Goal: Task Accomplishment & Management: Manage account settings

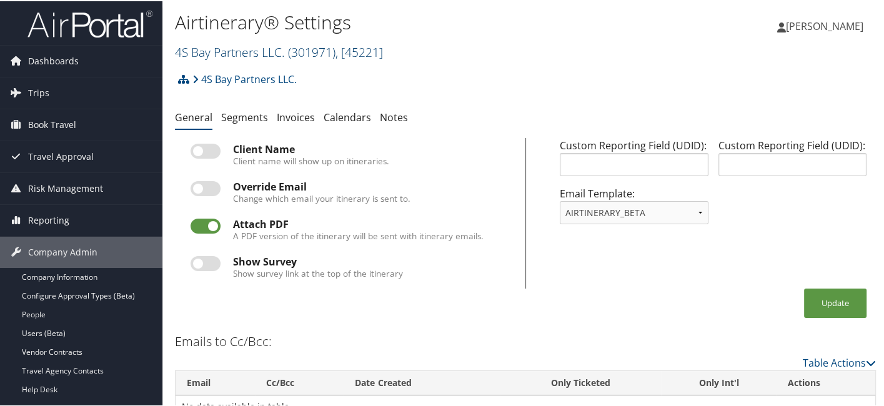
click at [305, 53] on span "( 301971 )" at bounding box center [311, 50] width 47 height 17
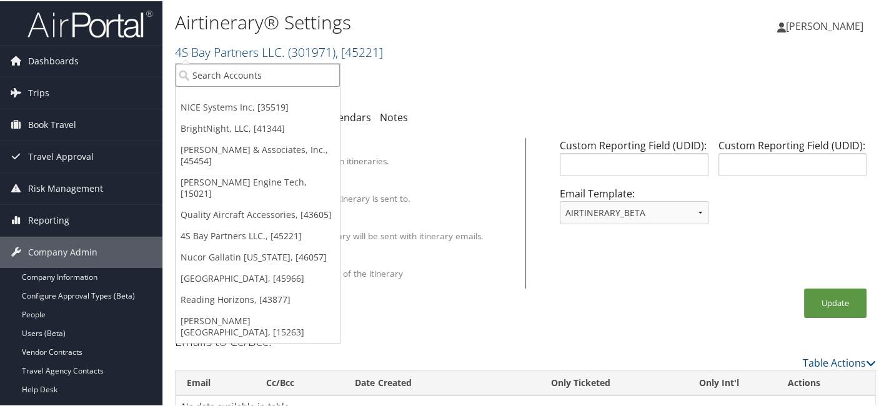
click at [250, 82] on input "search" at bounding box center [258, 73] width 164 height 23
click at [246, 104] on link "NICE Systems Inc, [35519]" at bounding box center [258, 106] width 164 height 21
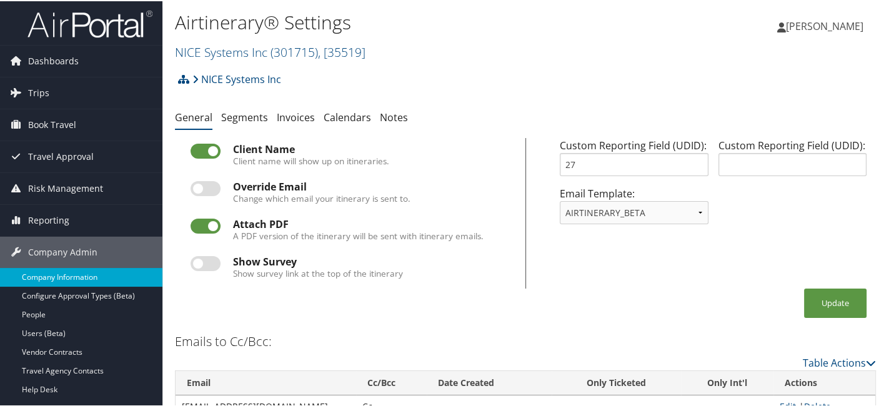
click at [116, 272] on link "Company Information" at bounding box center [81, 276] width 162 height 19
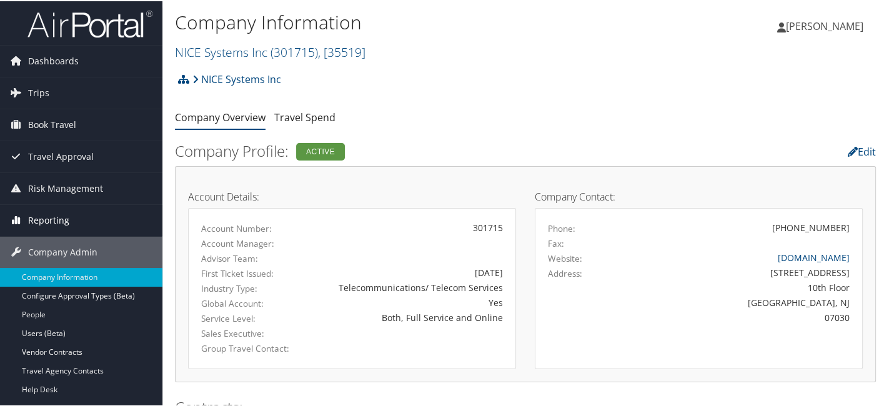
click at [62, 216] on span "Reporting" at bounding box center [48, 219] width 41 height 31
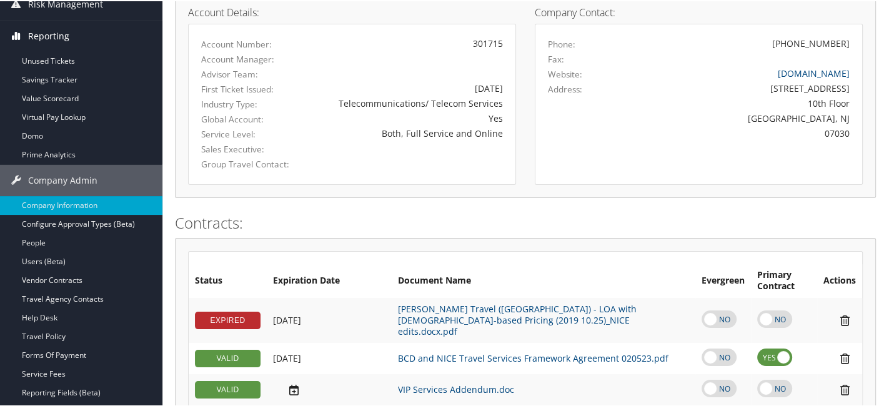
scroll to position [187, 0]
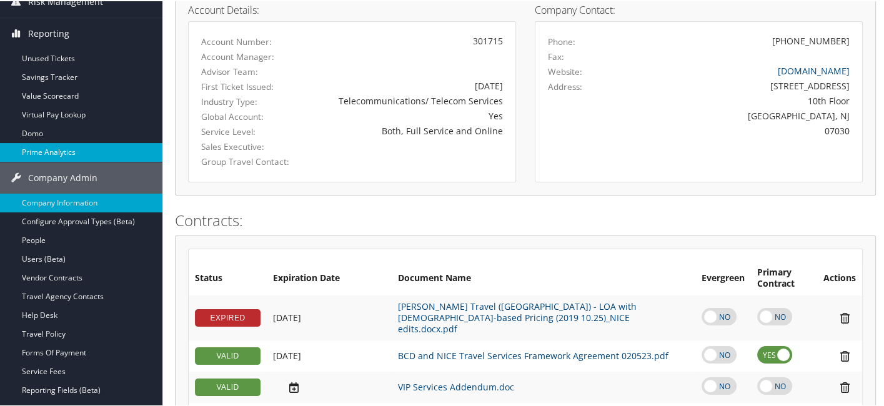
click at [82, 145] on link "Prime Analytics" at bounding box center [81, 151] width 162 height 19
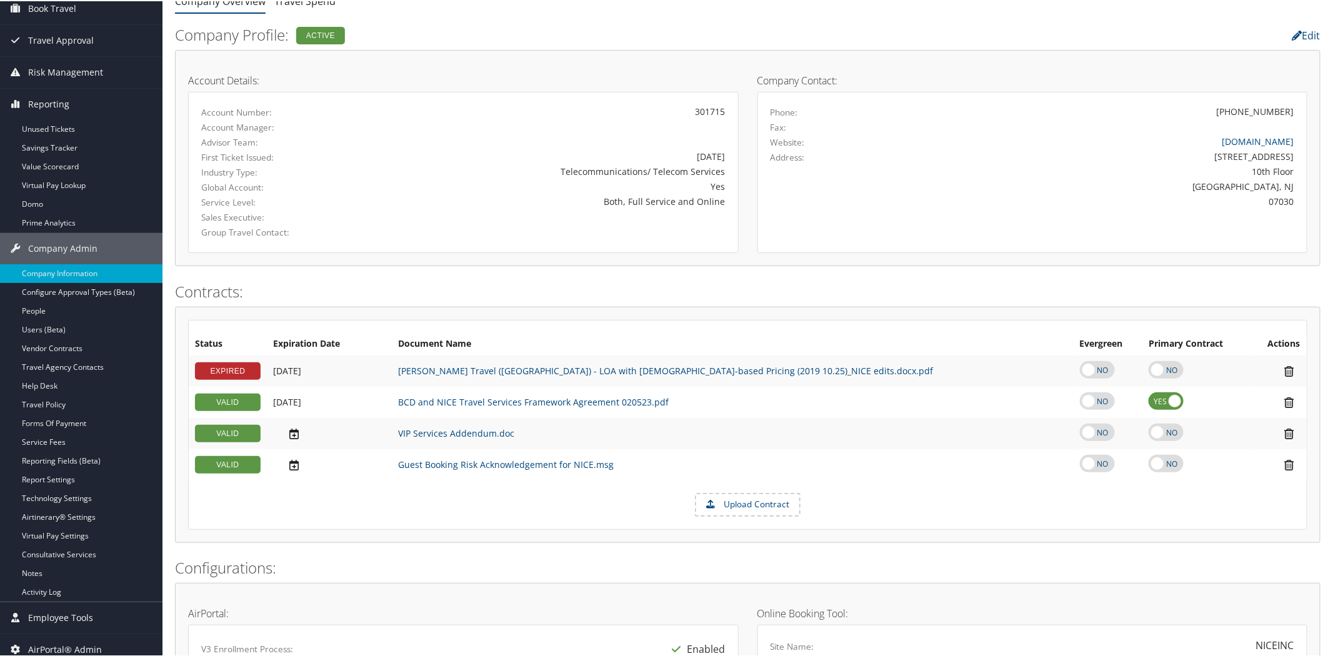
scroll to position [0, 0]
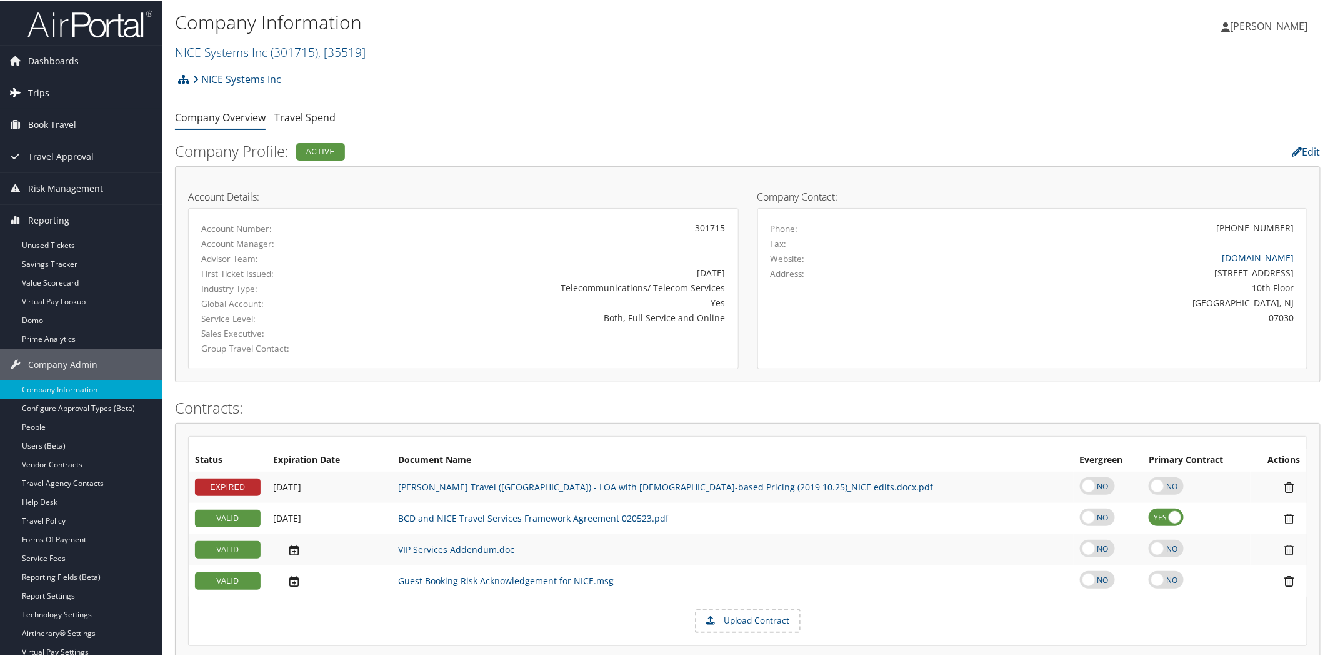
click at [47, 89] on span "Trips" at bounding box center [38, 91] width 21 height 31
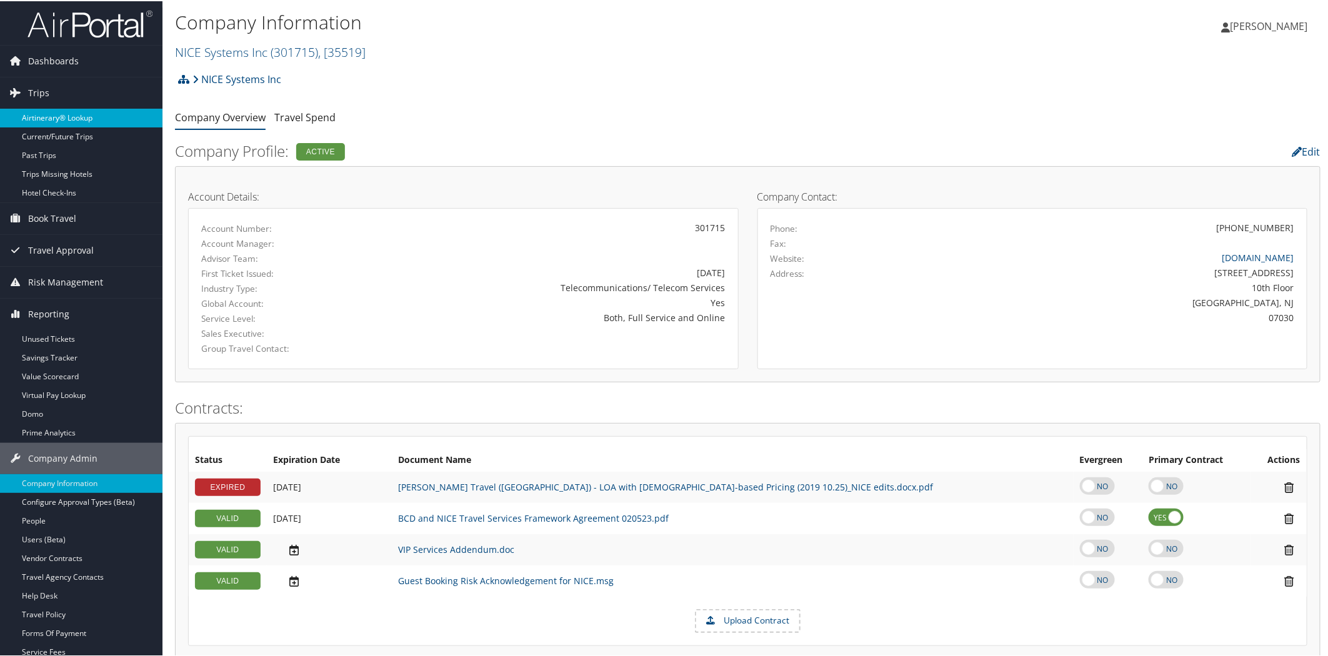
click at [71, 117] on link "Airtinerary® Lookup" at bounding box center [81, 116] width 162 height 19
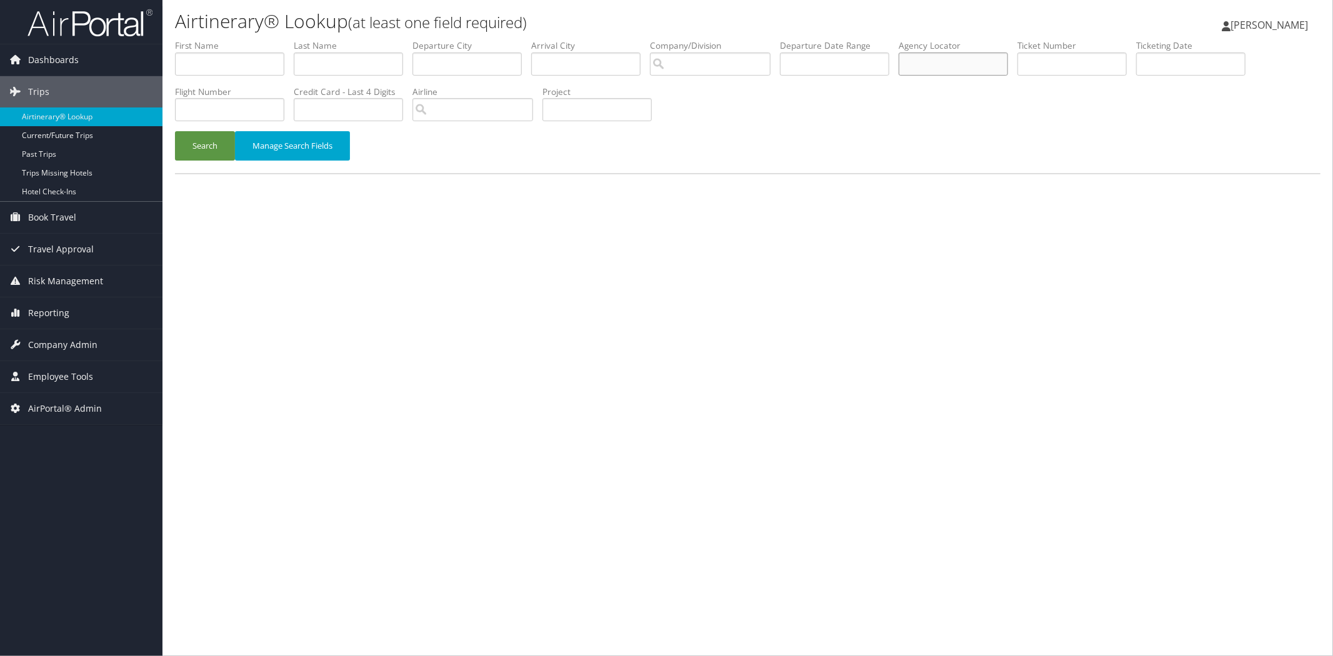
click at [969, 61] on input "text" at bounding box center [953, 63] width 109 height 23
paste input "CYXTB4"
type input "CYXTB4"
click at [200, 145] on button "Search" at bounding box center [205, 145] width 60 height 29
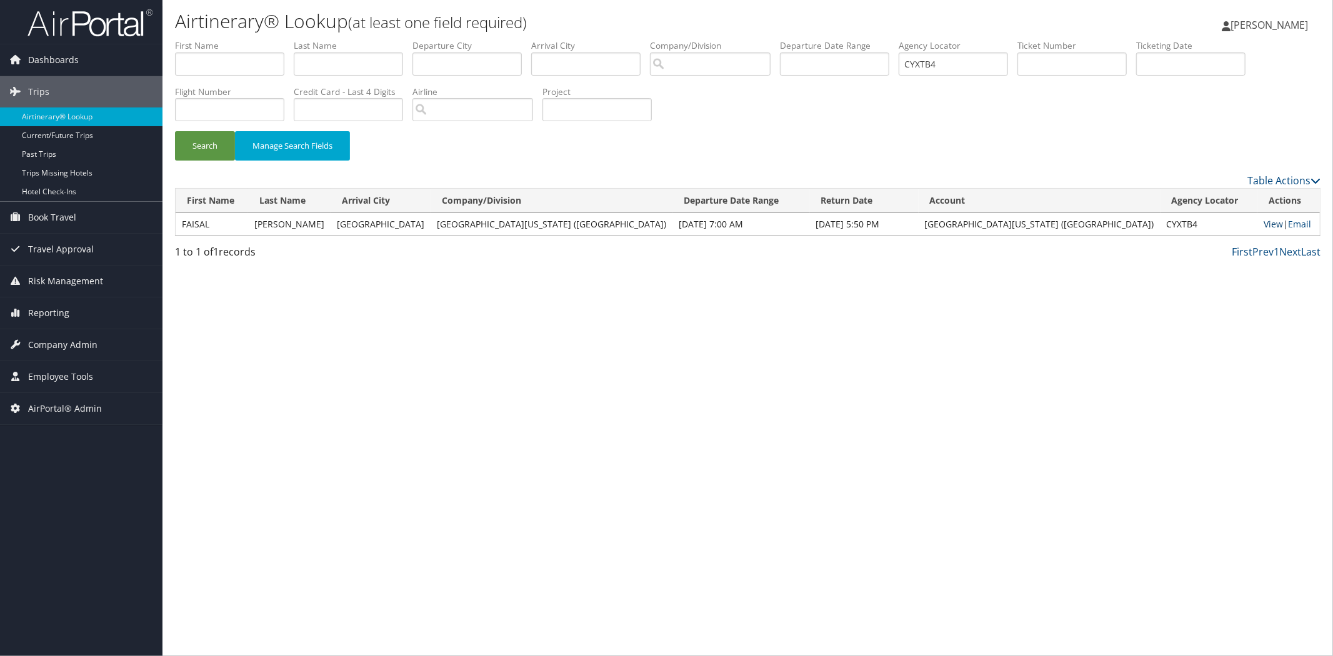
click at [1264, 225] on link "View" at bounding box center [1273, 224] width 19 height 12
click at [65, 346] on span "Company Admin" at bounding box center [62, 344] width 69 height 31
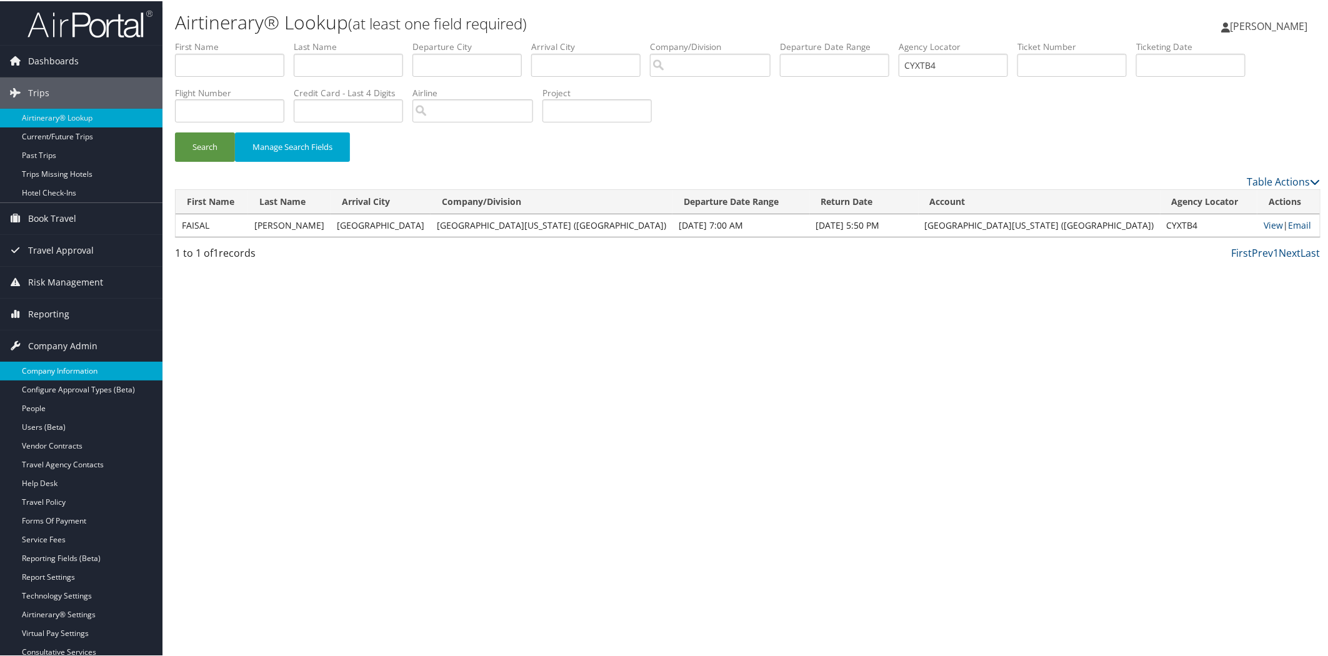
click at [52, 366] on link "Company Information" at bounding box center [81, 370] width 162 height 19
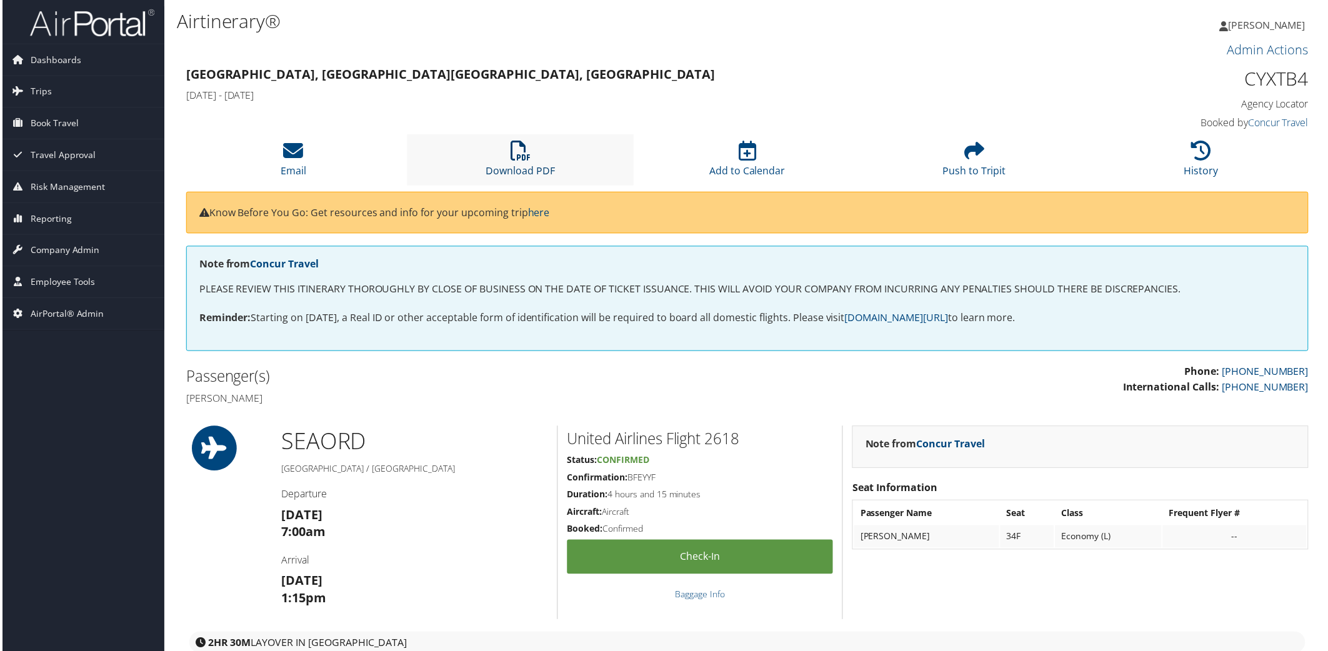
click at [525, 154] on icon at bounding box center [520, 151] width 20 height 20
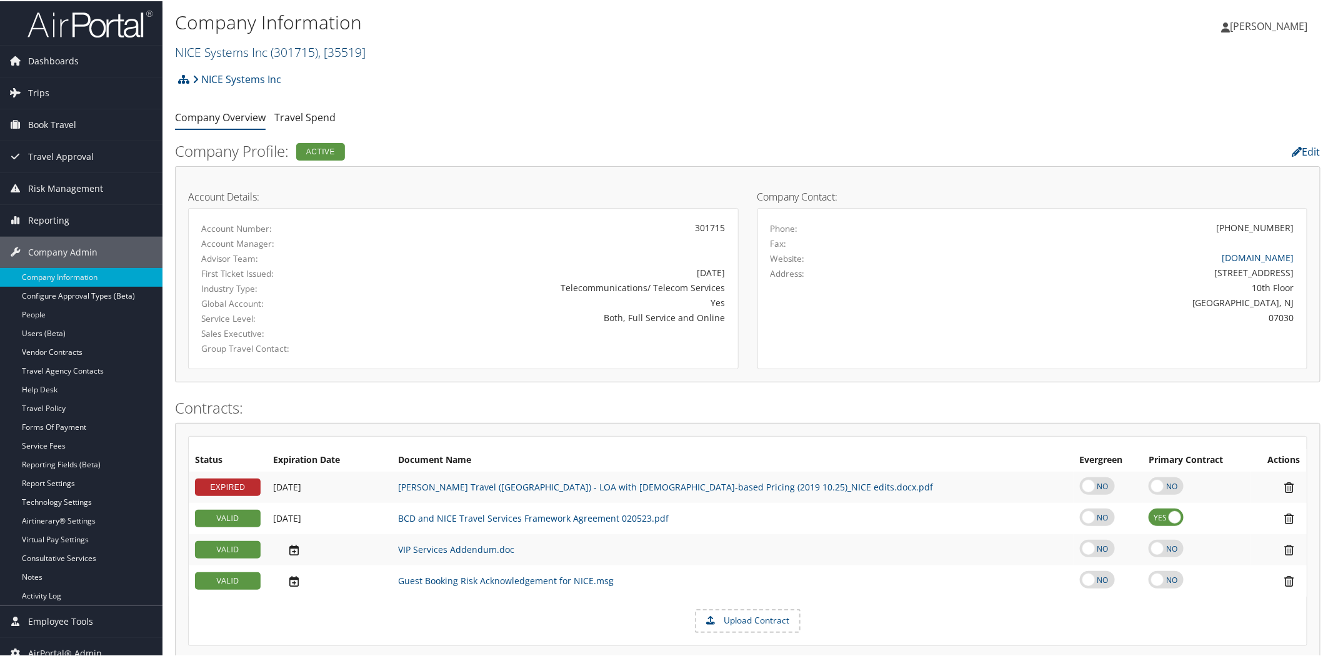
click at [282, 54] on span "( 301715 )" at bounding box center [294, 50] width 47 height 17
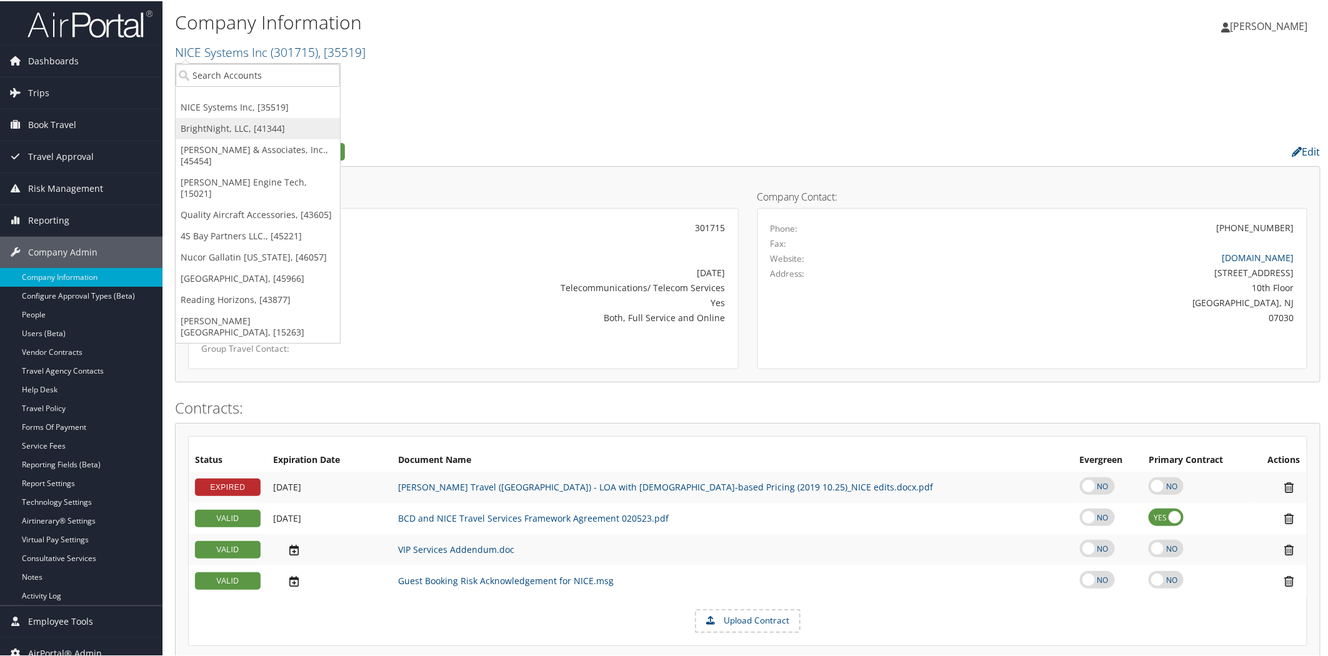
click at [273, 127] on link "BrightNight, LLC, [41344]" at bounding box center [258, 127] width 164 height 21
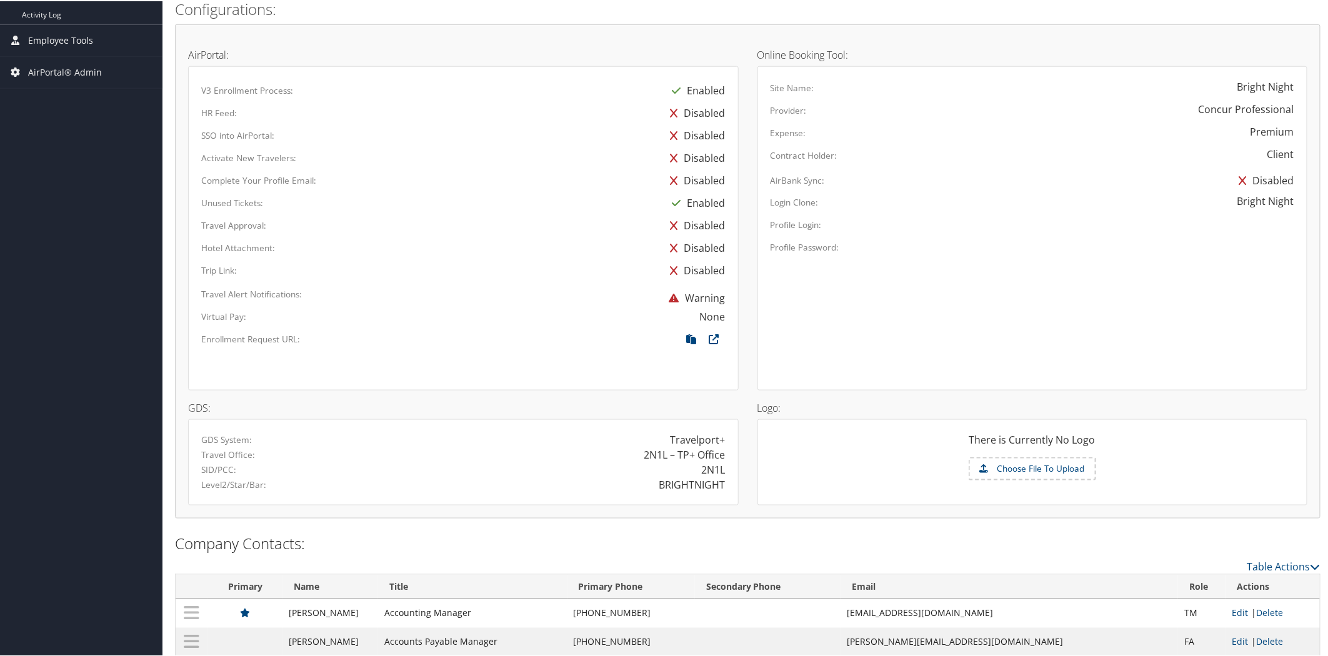
scroll to position [663, 0]
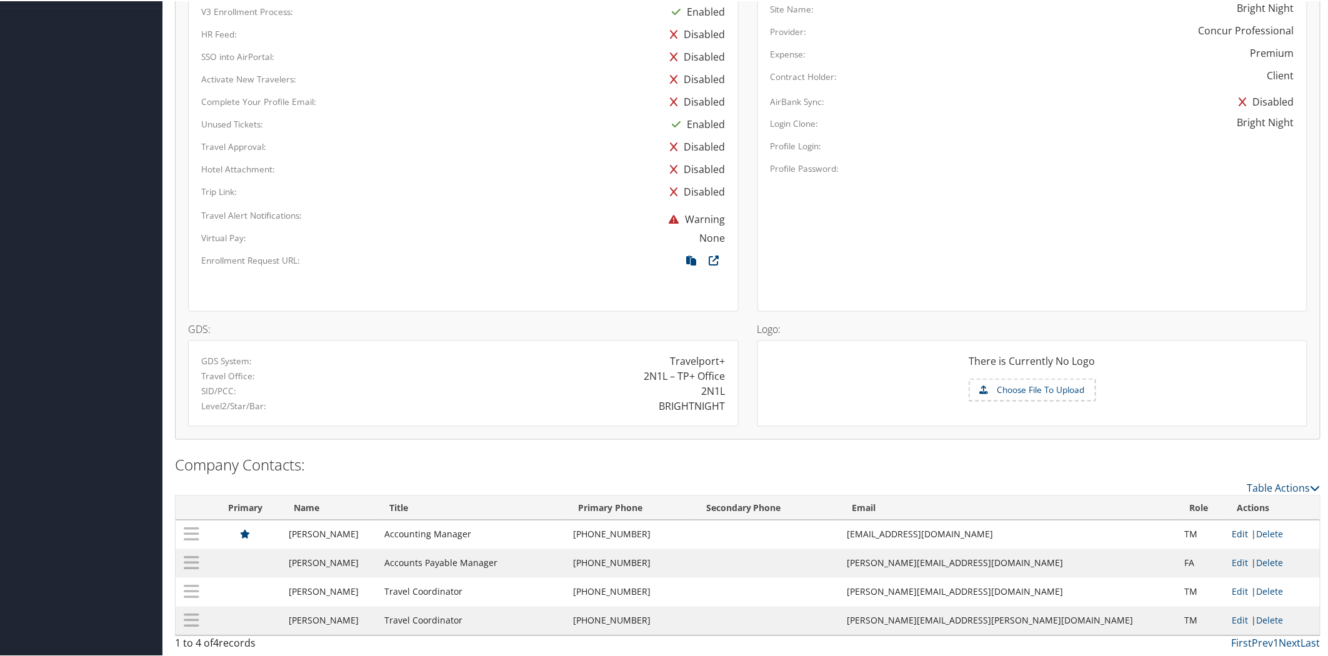
click at [1232, 527] on link "Edit" at bounding box center [1240, 533] width 16 height 12
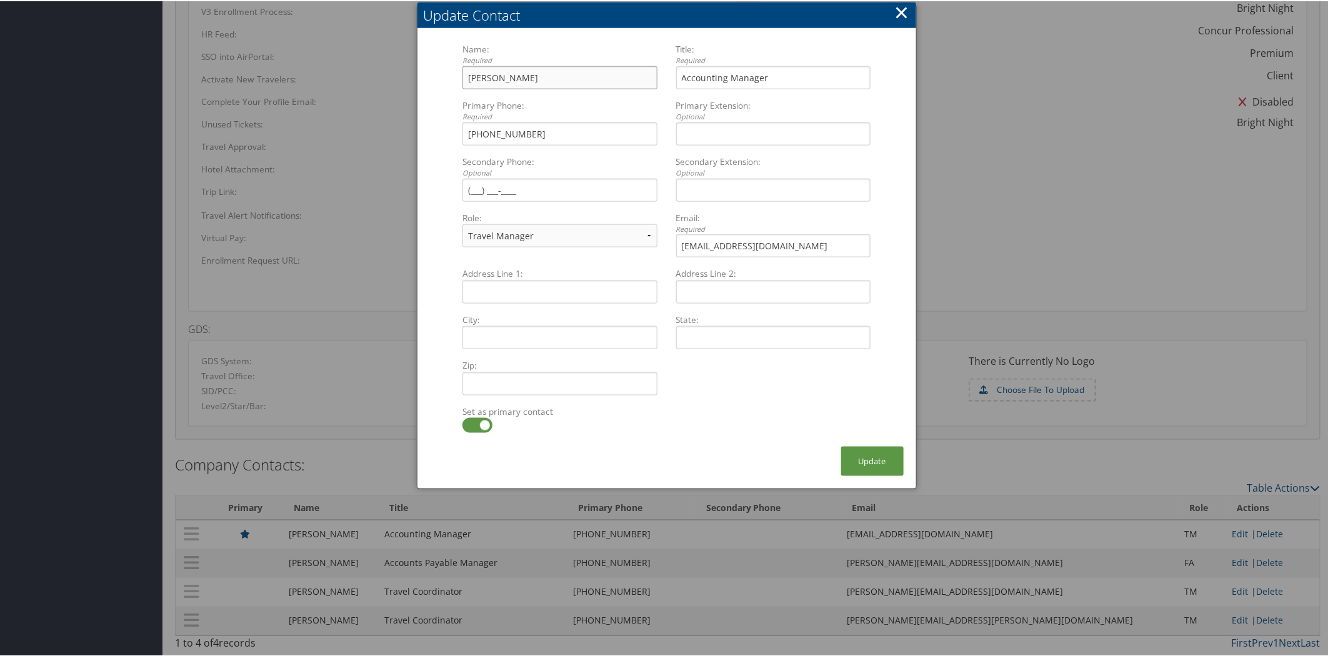
drag, startPoint x: 551, startPoint y: 74, endPoint x: 367, endPoint y: 64, distance: 184.6
type input "Fahad Jamshed"
click at [899, 11] on button "×" at bounding box center [901, 11] width 14 height 25
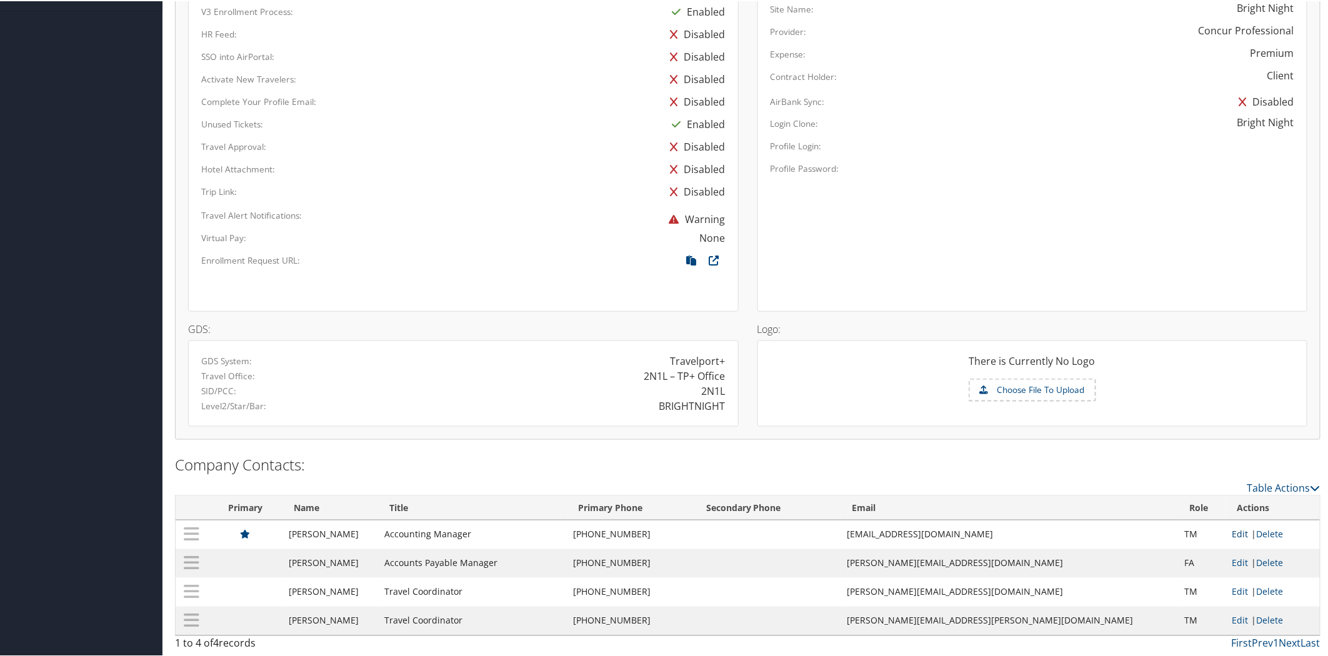
click at [1232, 531] on link "Edit" at bounding box center [1240, 533] width 16 height 12
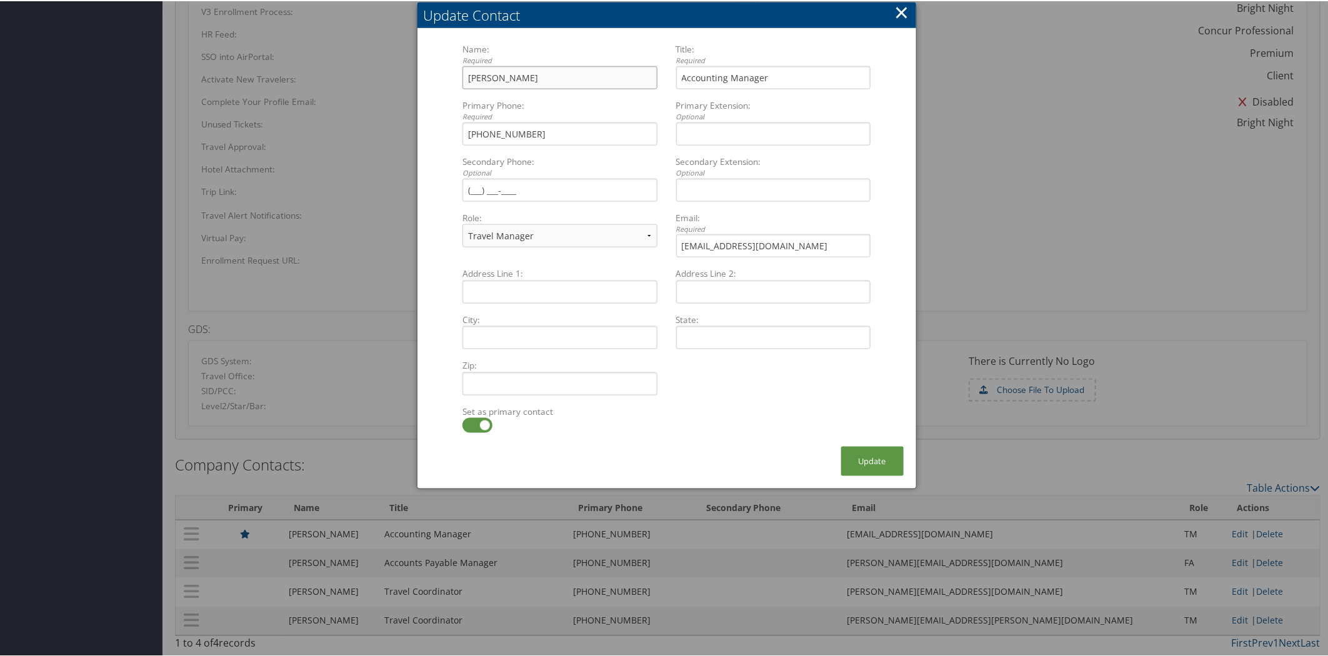
drag, startPoint x: 554, startPoint y: 77, endPoint x: 441, endPoint y: 69, distance: 113.4
click at [441, 69] on form "Name: Required Beau Swinford Multiple values The selected items contain differe…" at bounding box center [667, 244] width 474 height 404
click at [556, 72] on input "Beau Swinford" at bounding box center [559, 76] width 194 height 23
drag, startPoint x: 548, startPoint y: 73, endPoint x: 419, endPoint y: 70, distance: 128.8
click at [419, 70] on div "Name: Required Beau Swinford Multiple values The selected items contain differe…" at bounding box center [666, 237] width 499 height 416
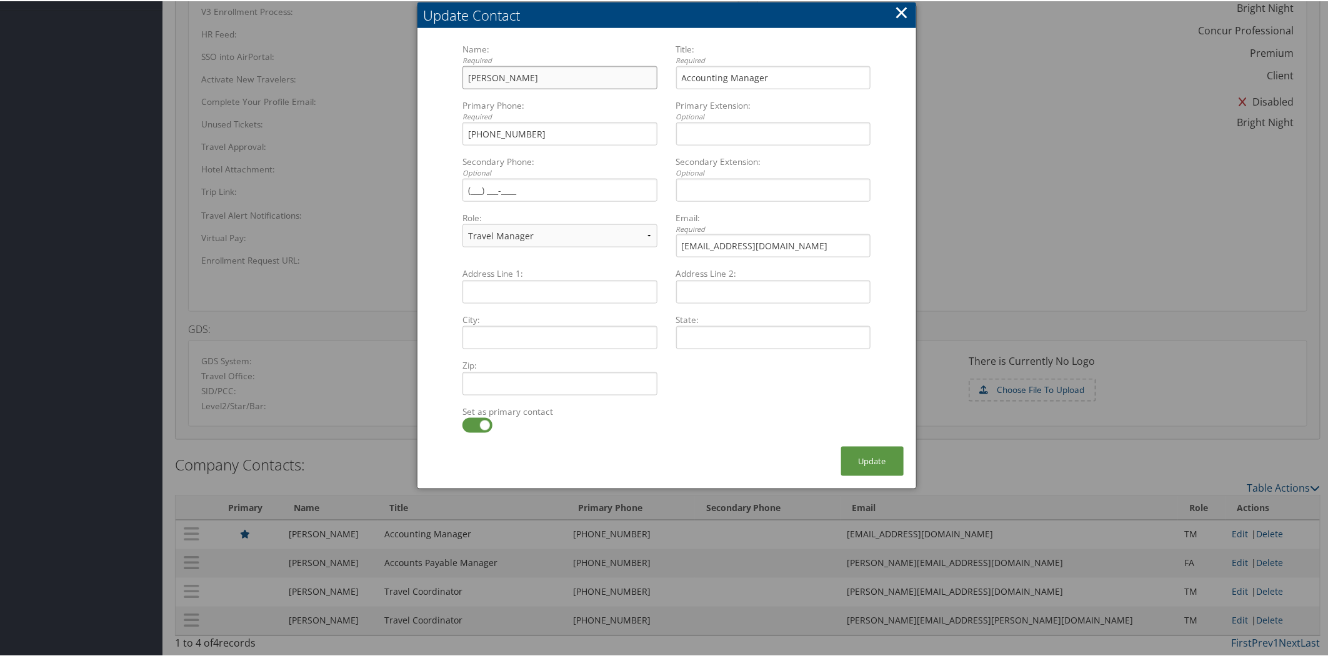
paste input "Fahad Jamshed"
type input "Fahad Jamshed"
drag, startPoint x: 685, startPoint y: 231, endPoint x: 554, endPoint y: 234, distance: 130.6
click at [554, 234] on div "Name: Required Fahad Jamshed Multiple values The selected items contain differe…" at bounding box center [666, 154] width 426 height 225
paste input "fahad"
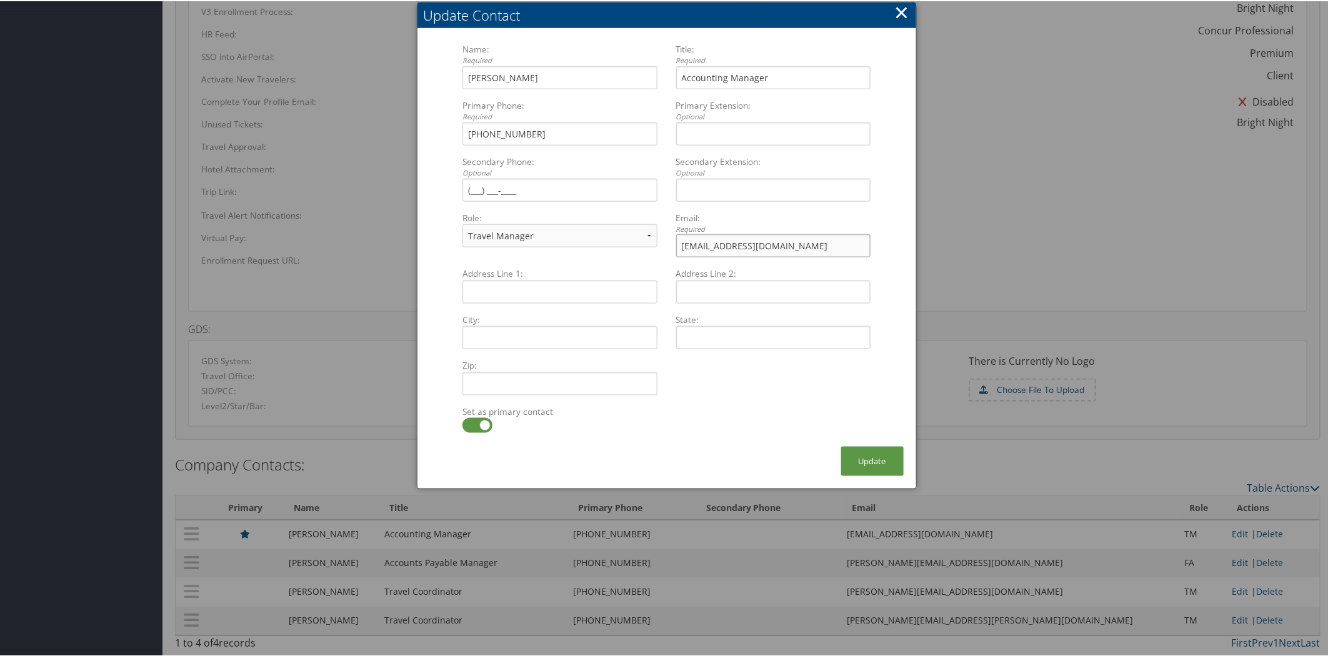
type input "fahad@brightnightpower.com"
click at [764, 416] on div "Set as primary contact Multiple values The selected items contain different val…" at bounding box center [666, 424] width 426 height 41
click at [871, 452] on button "Update" at bounding box center [872, 460] width 62 height 29
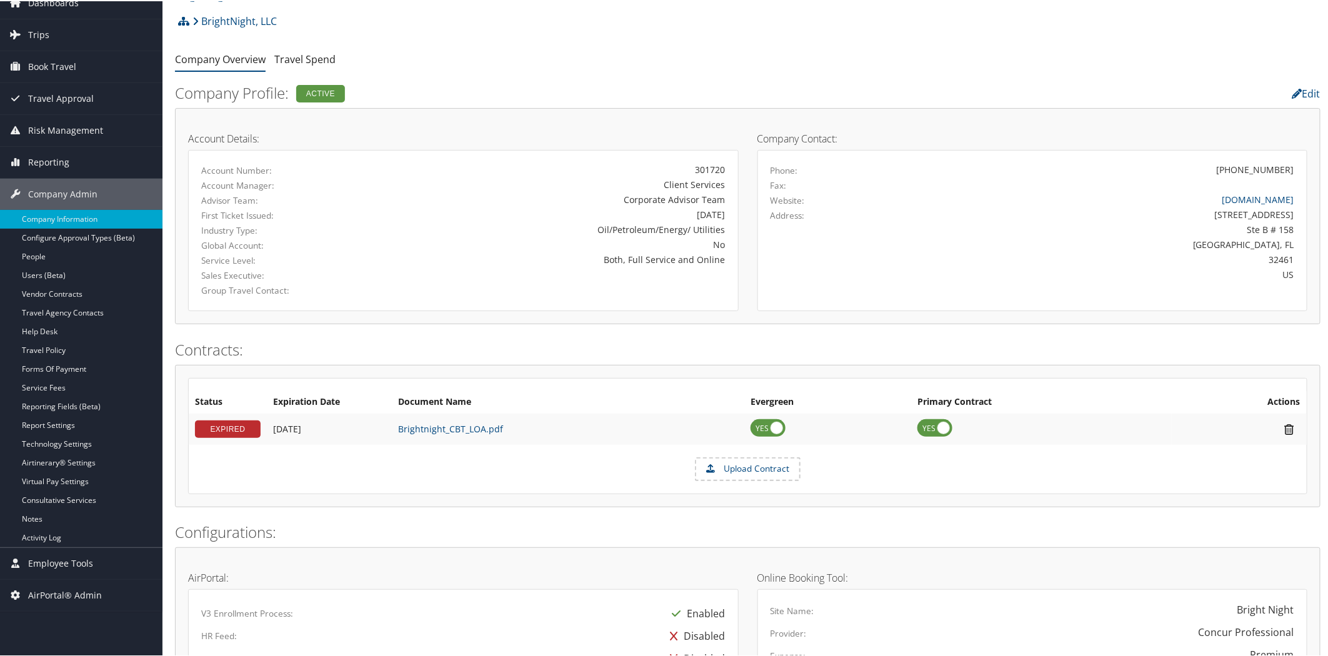
scroll to position [0, 0]
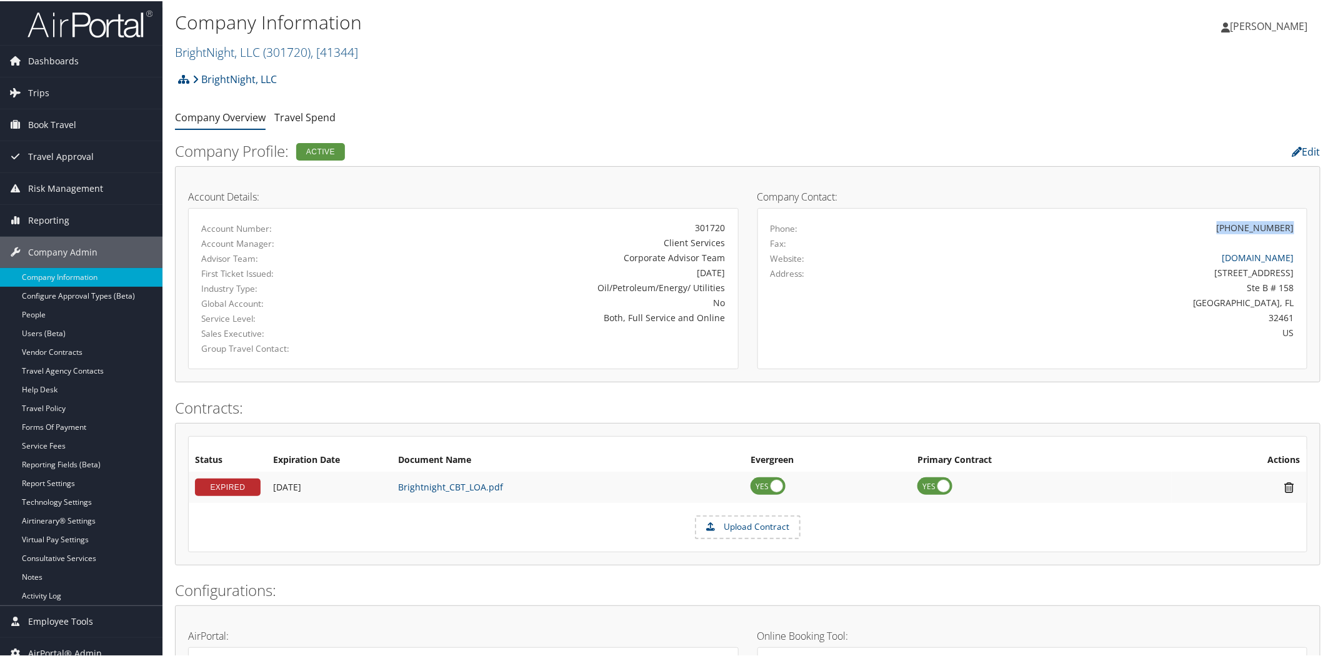
drag, startPoint x: 1229, startPoint y: 228, endPoint x: 1289, endPoint y: 225, distance: 60.1
click at [1289, 225] on div "(888) 614-2626" at bounding box center [1255, 226] width 77 height 13
copy div "(888) 614-2626"
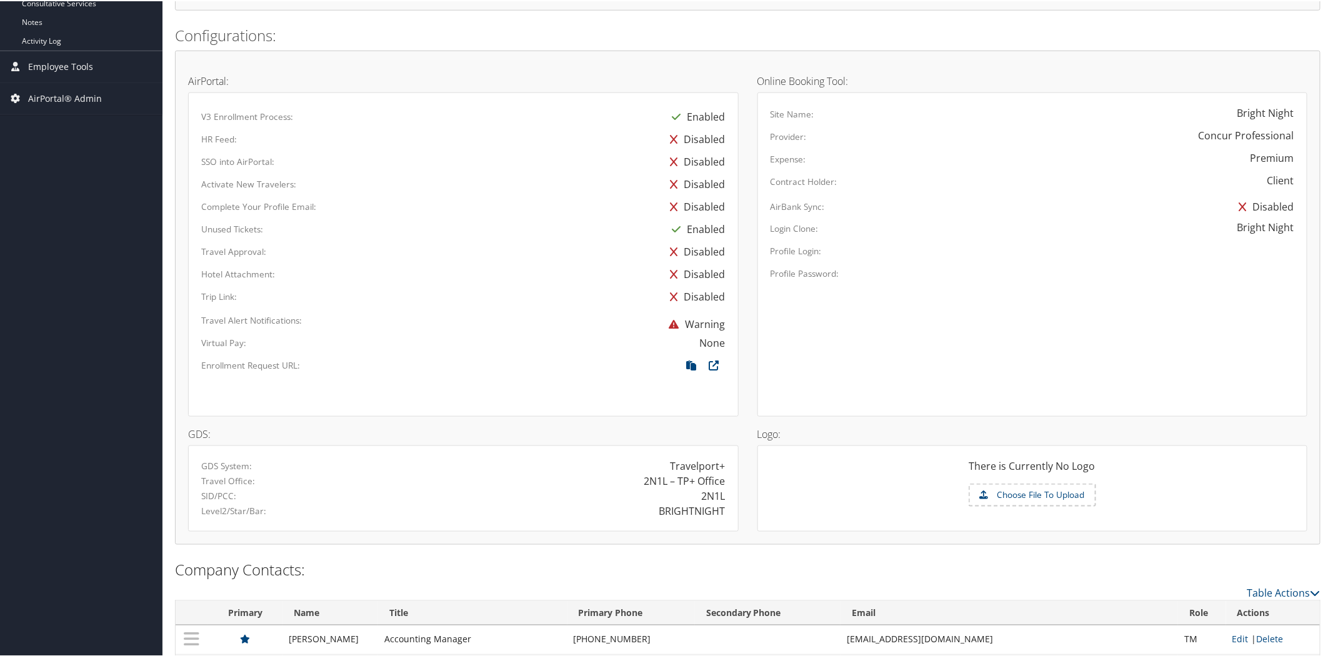
scroll to position [663, 0]
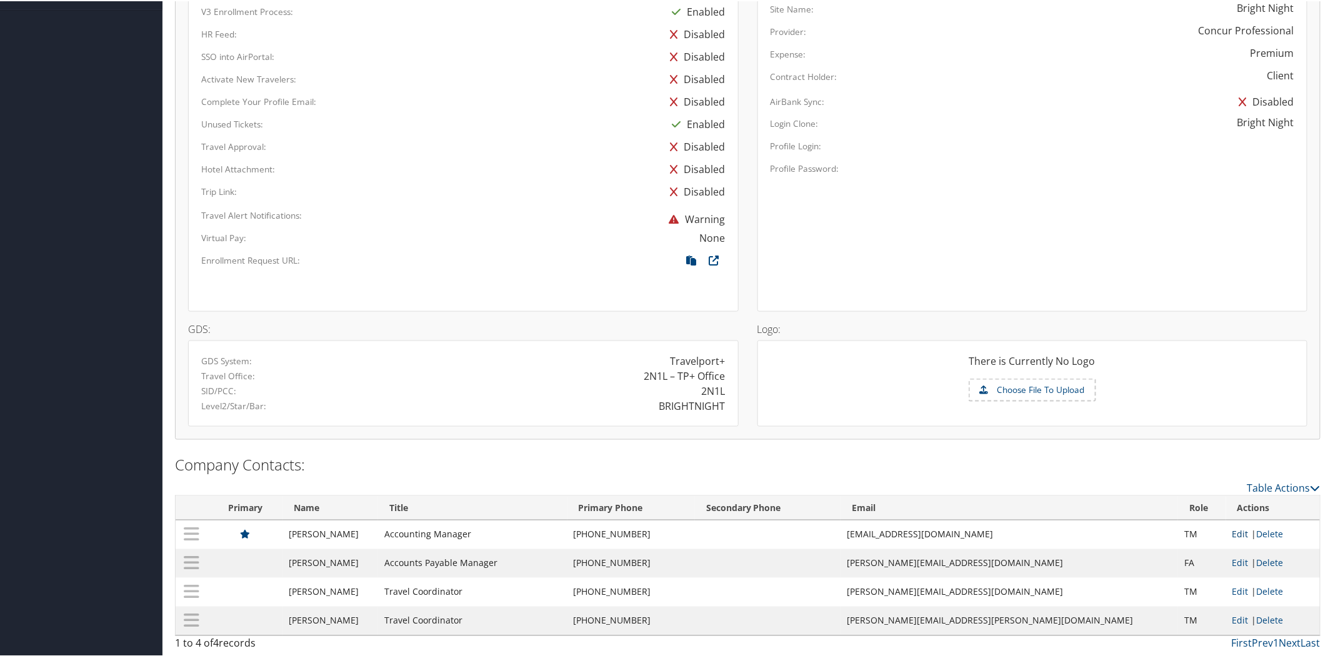
click at [1233, 527] on link "Edit" at bounding box center [1240, 533] width 16 height 12
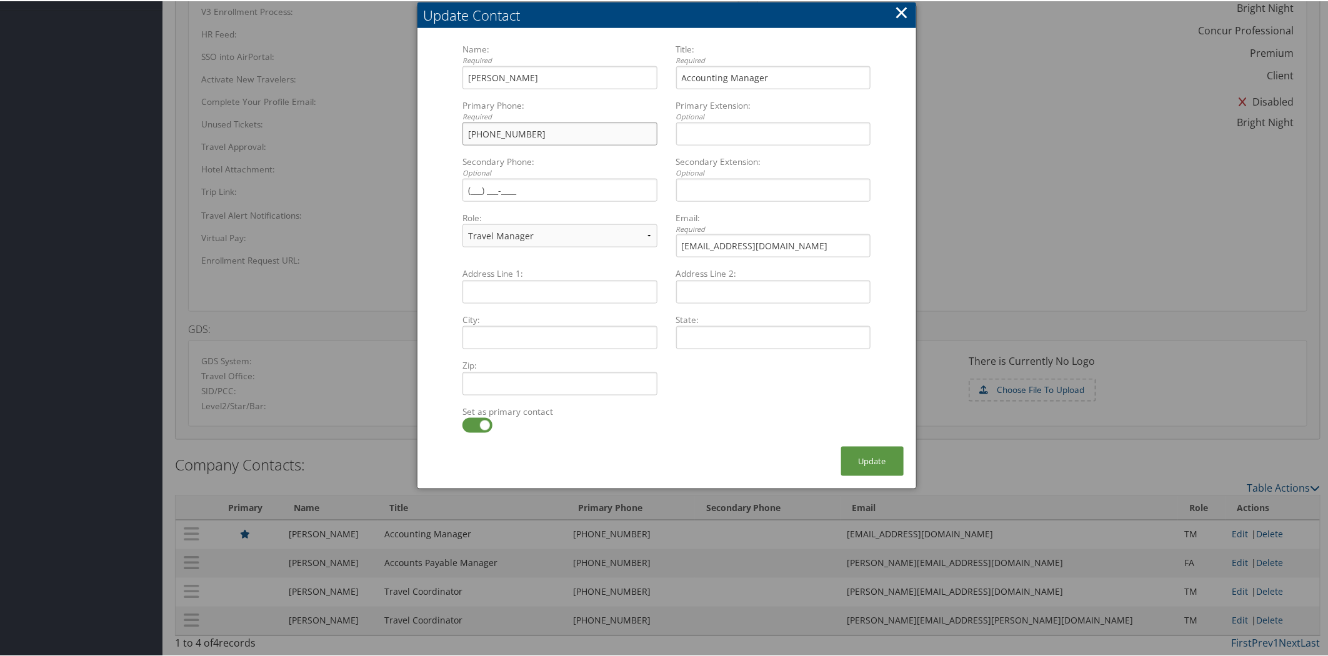
drag, startPoint x: 541, startPoint y: 132, endPoint x: 396, endPoint y: 119, distance: 145.6
paste input "888) 614-2626"
type input "(888) 614-2626"
click at [874, 447] on button "Update" at bounding box center [872, 460] width 62 height 29
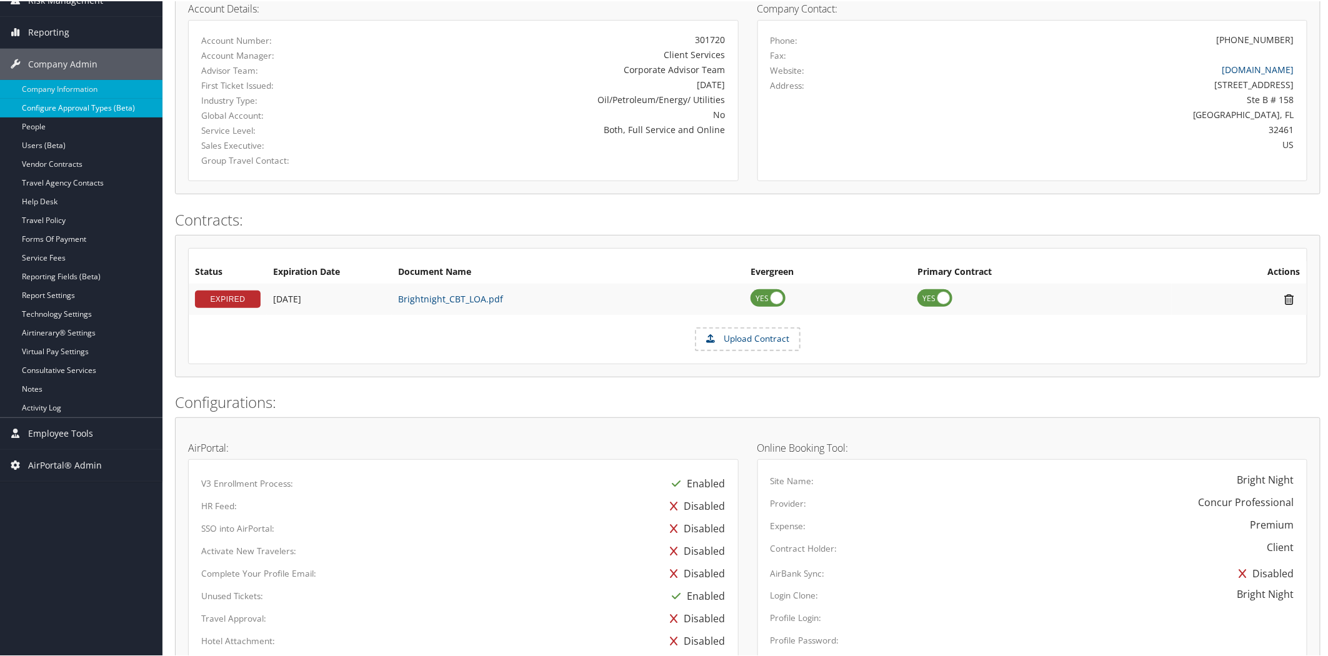
scroll to position [177, 0]
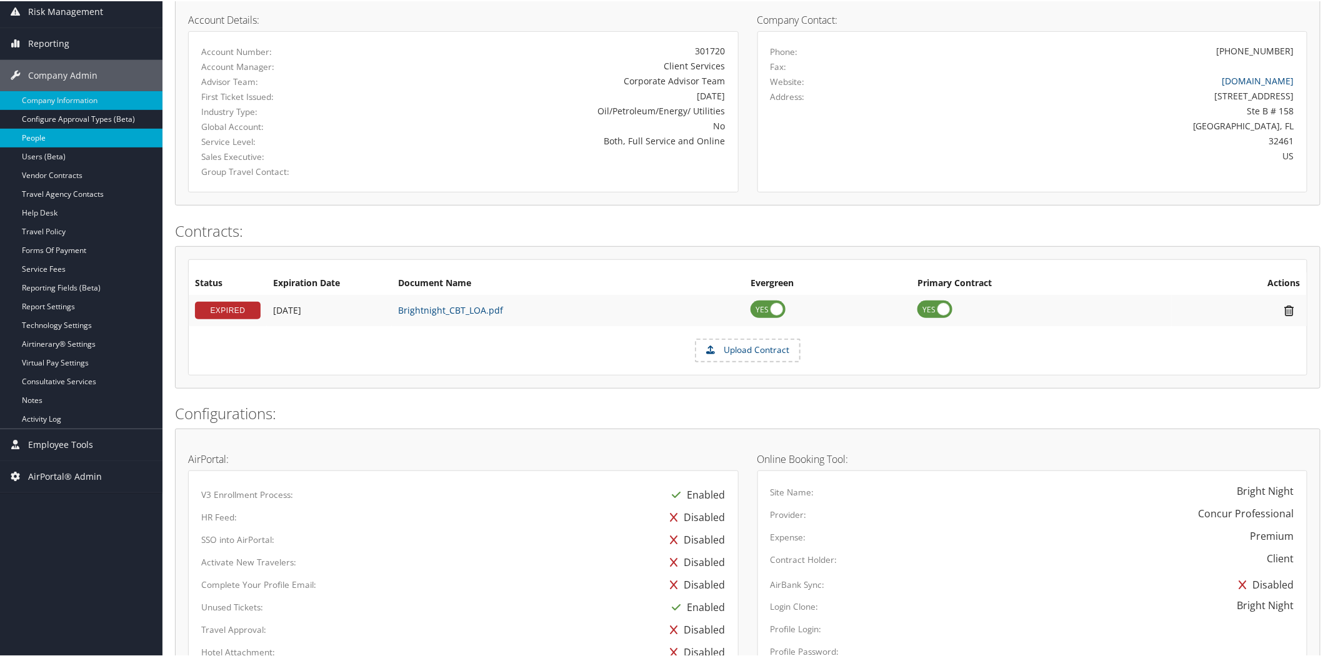
click at [66, 132] on link "People" at bounding box center [81, 136] width 162 height 19
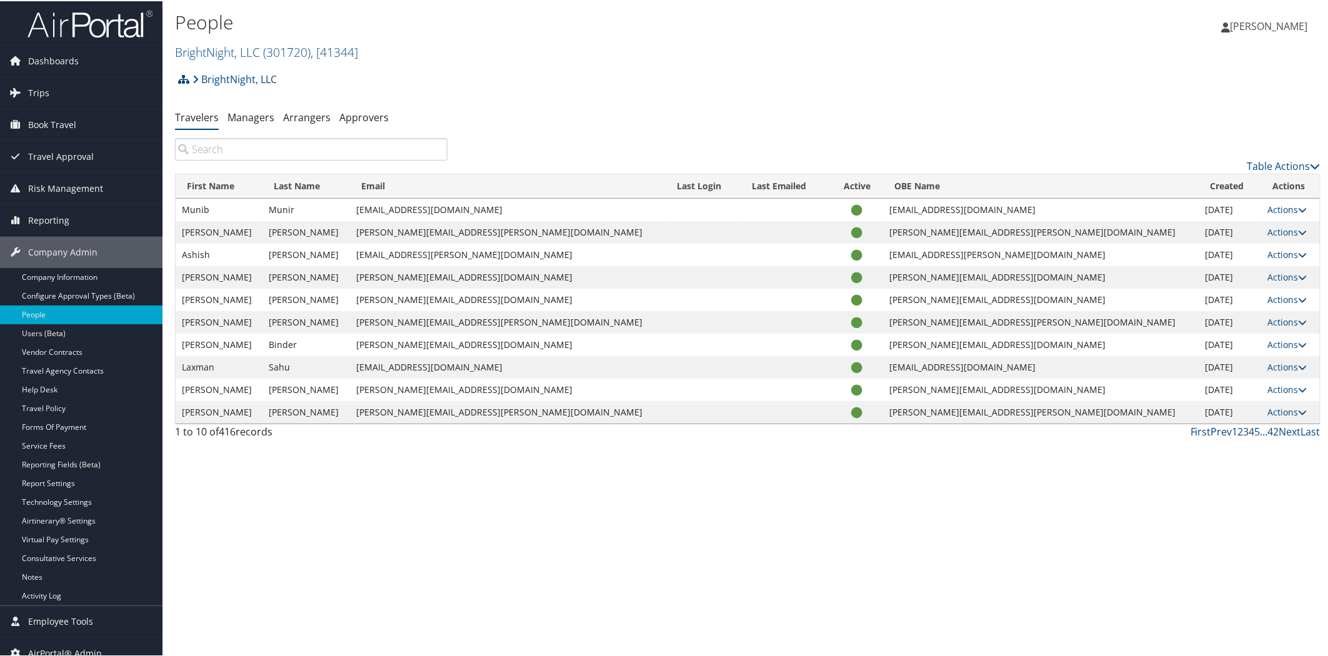
click at [207, 151] on input "search" at bounding box center [311, 148] width 272 height 22
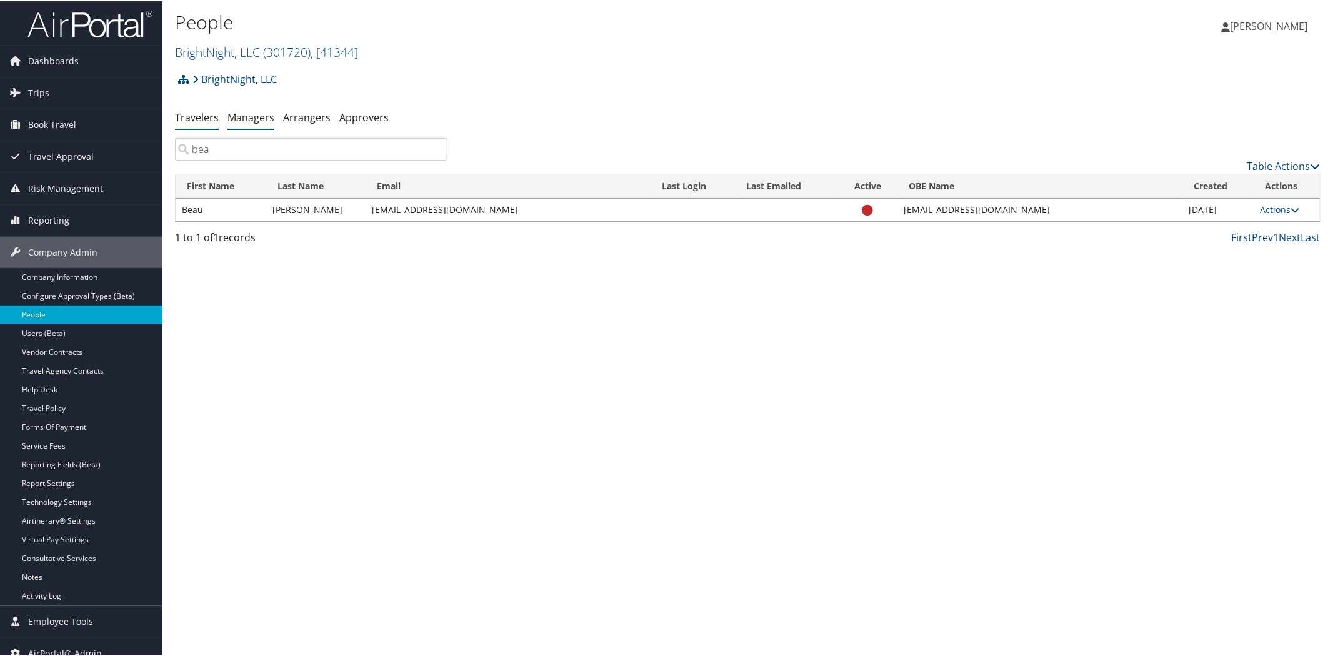
type input "bea"
click at [239, 121] on link "Managers" at bounding box center [250, 116] width 47 height 14
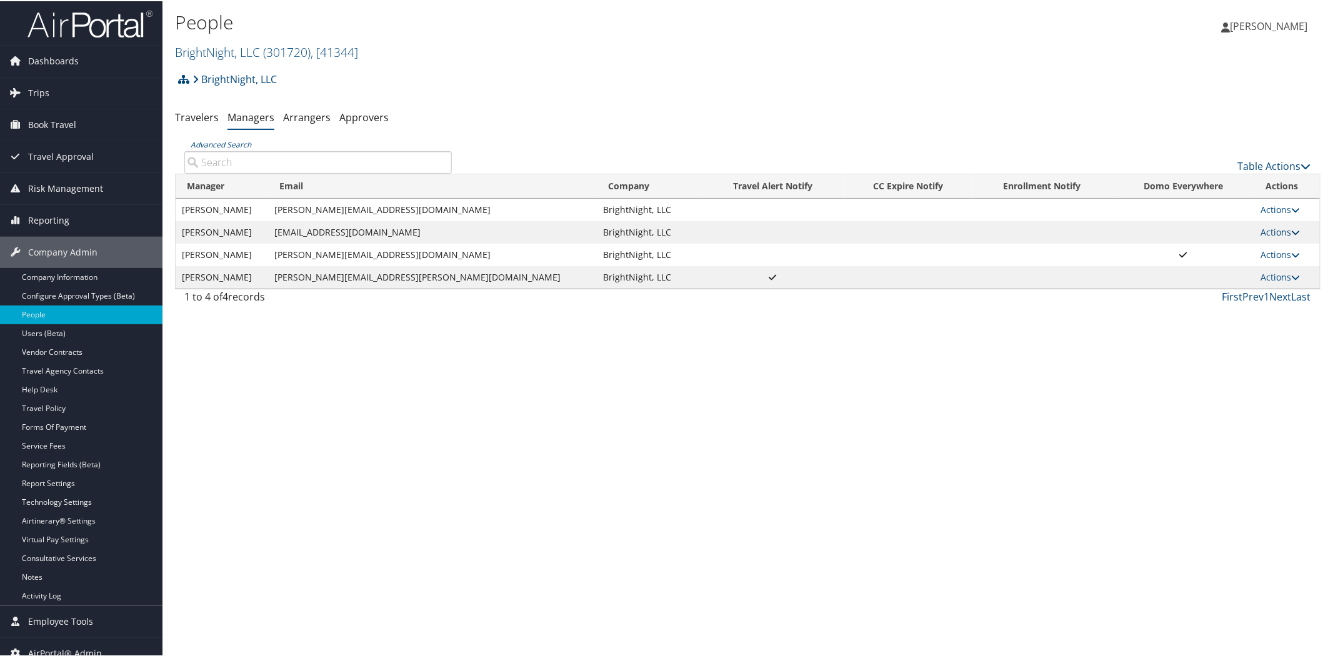
click at [1272, 232] on link "Actions" at bounding box center [1279, 231] width 39 height 12
click at [1201, 309] on link "Delete" at bounding box center [1224, 312] width 128 height 21
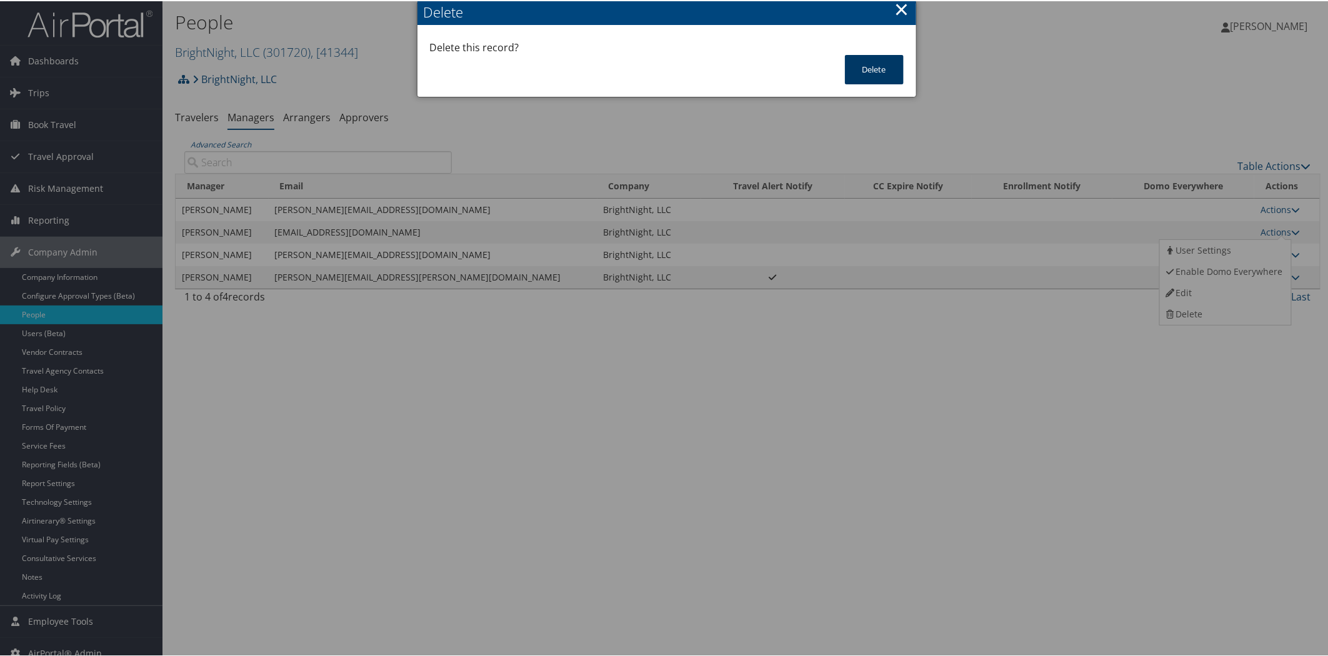
click at [883, 64] on button "Delete" at bounding box center [874, 68] width 59 height 29
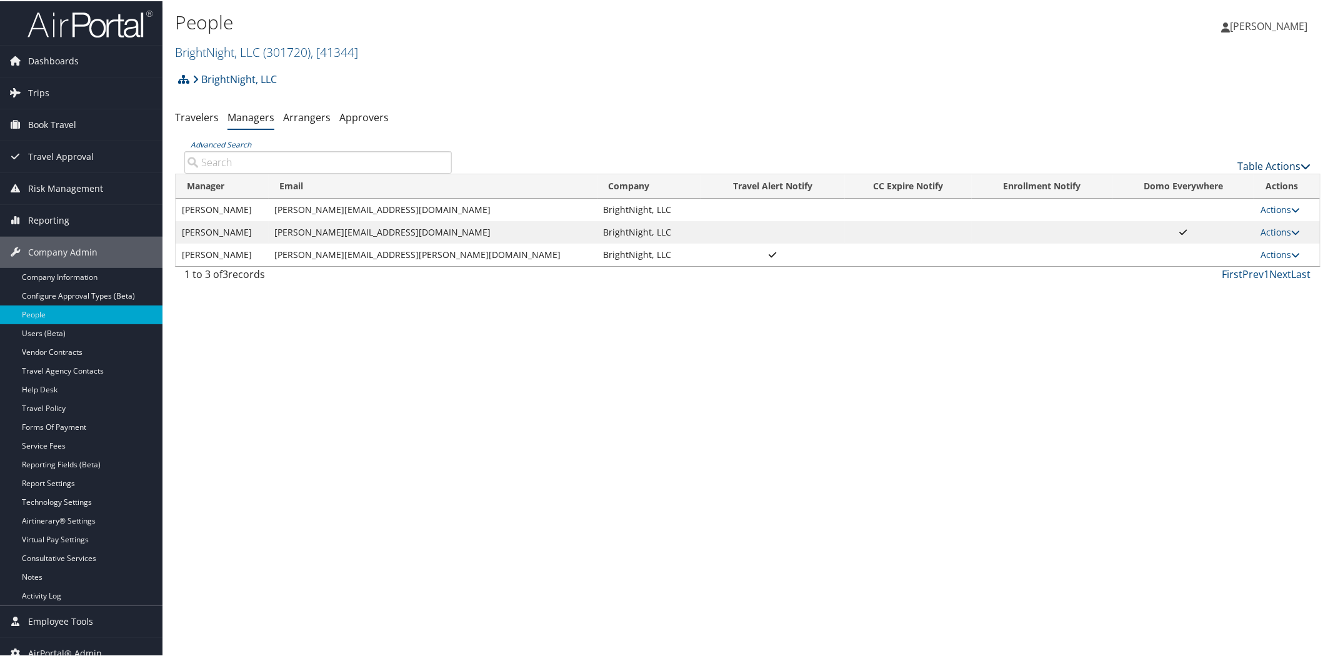
click at [1252, 161] on link "Table Actions" at bounding box center [1274, 165] width 73 height 14
click at [1169, 190] on link "Add New Travel Manager" at bounding box center [1233, 184] width 164 height 21
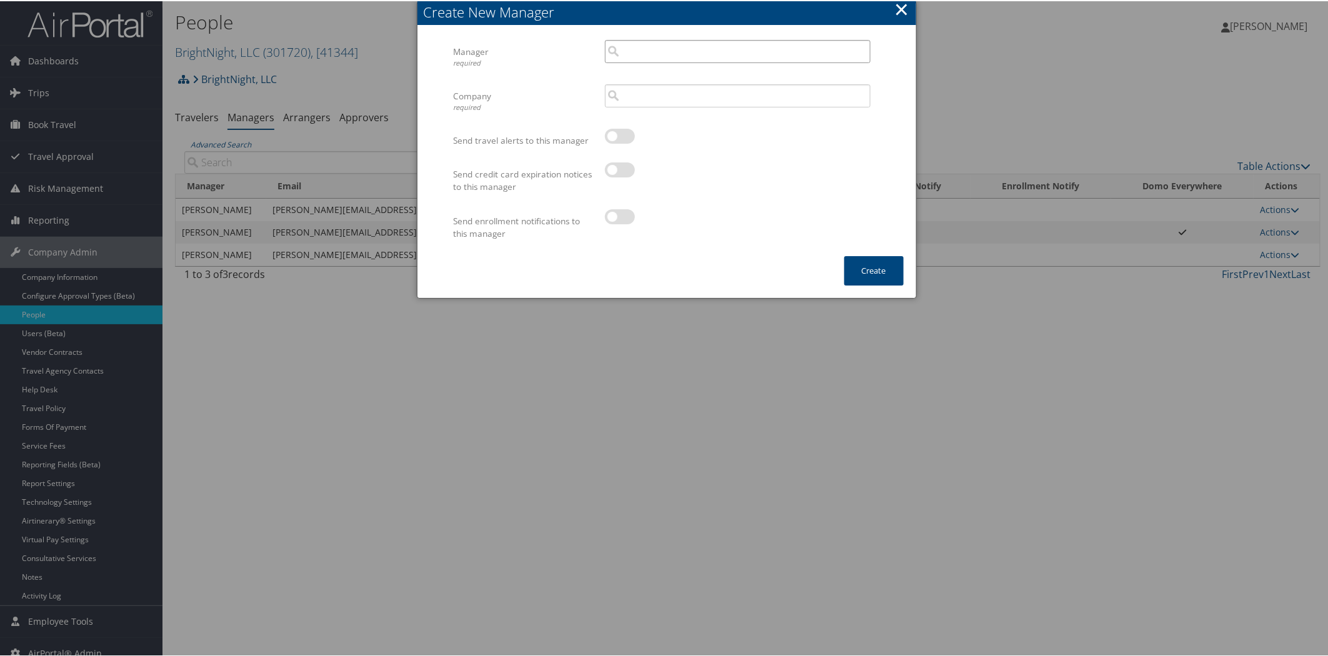
click at [626, 52] on input "search" at bounding box center [738, 50] width 266 height 23
paste input "fahad@brightnightpower.com"
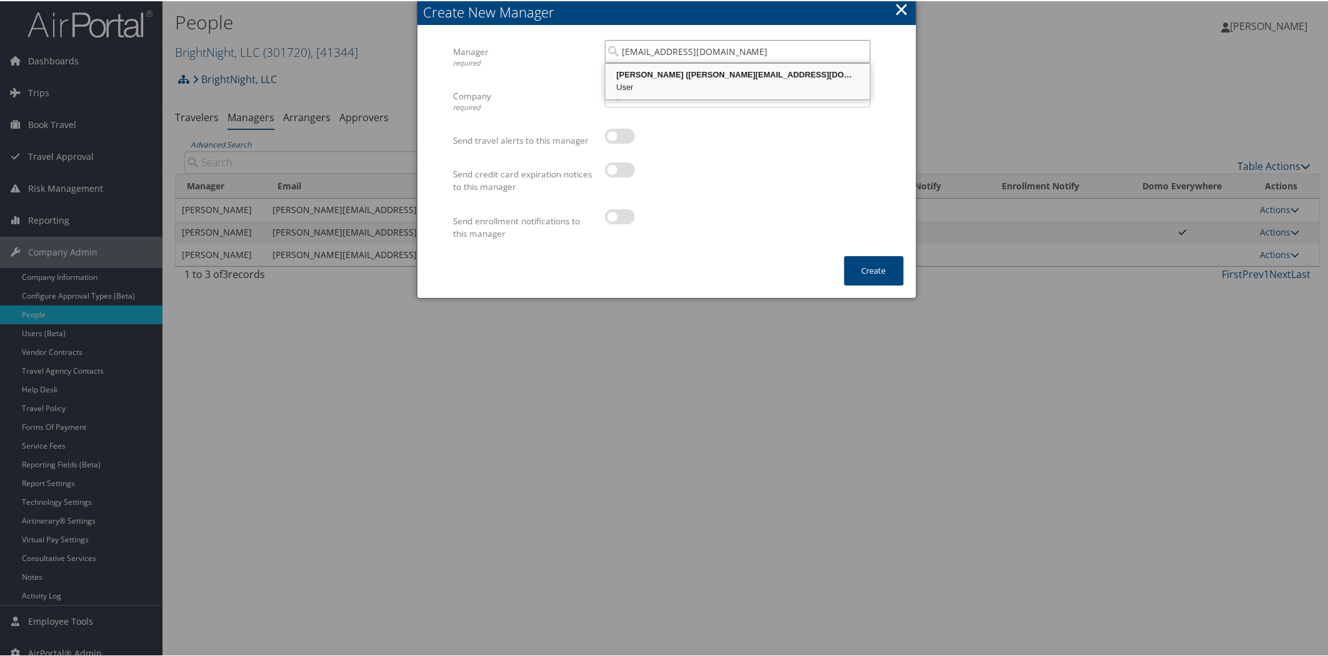
click at [672, 72] on div "Fahad Jamshed (fahad@brightnightpower.com)" at bounding box center [737, 73] width 261 height 12
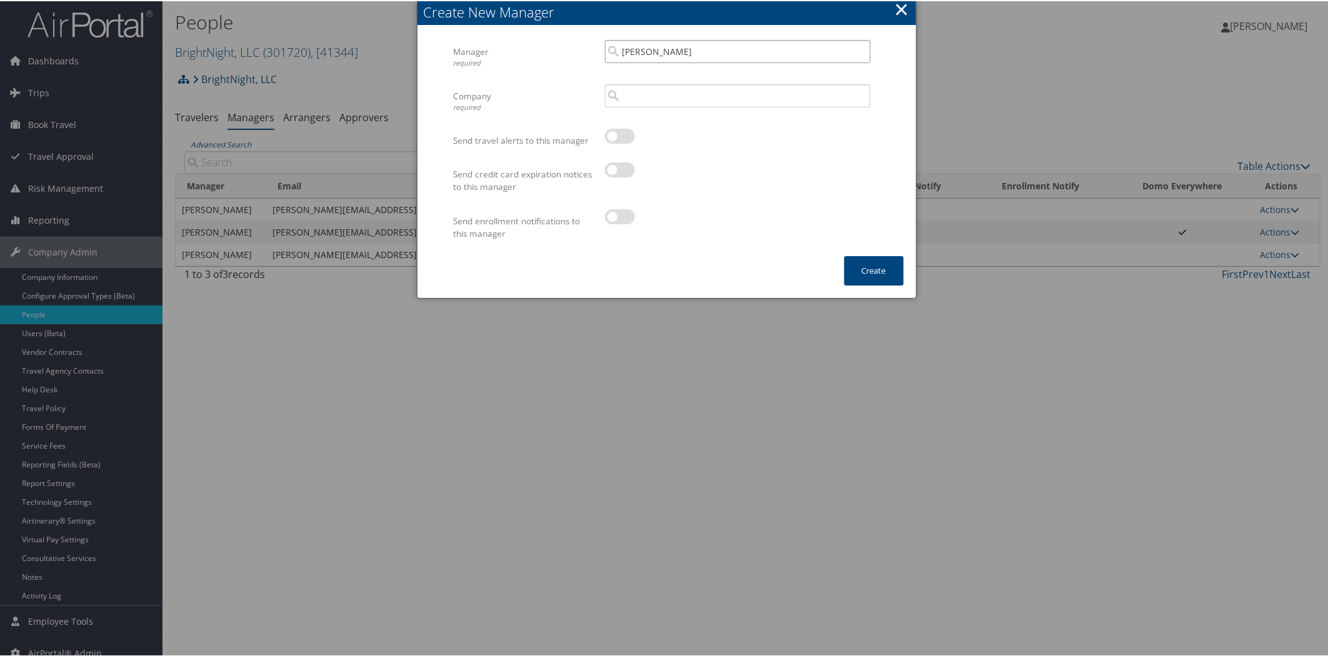
type input "Fahad Jamshed"
click at [652, 94] on input "search" at bounding box center [738, 94] width 266 height 23
click at [646, 120] on div "BrightNight, LLC (301720)" at bounding box center [737, 118] width 261 height 12
type input "BrightNight, LLC"
click at [882, 271] on button "Create" at bounding box center [873, 269] width 59 height 29
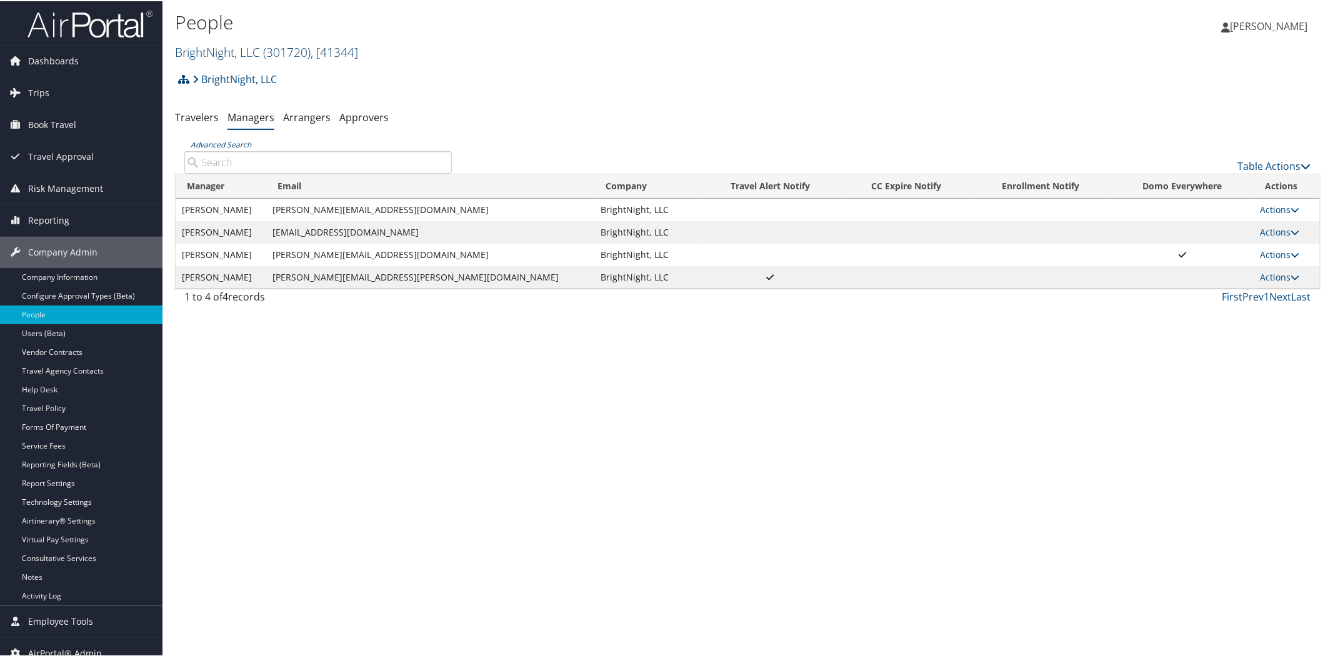
click at [266, 54] on span "( 301720 )" at bounding box center [286, 50] width 47 height 17
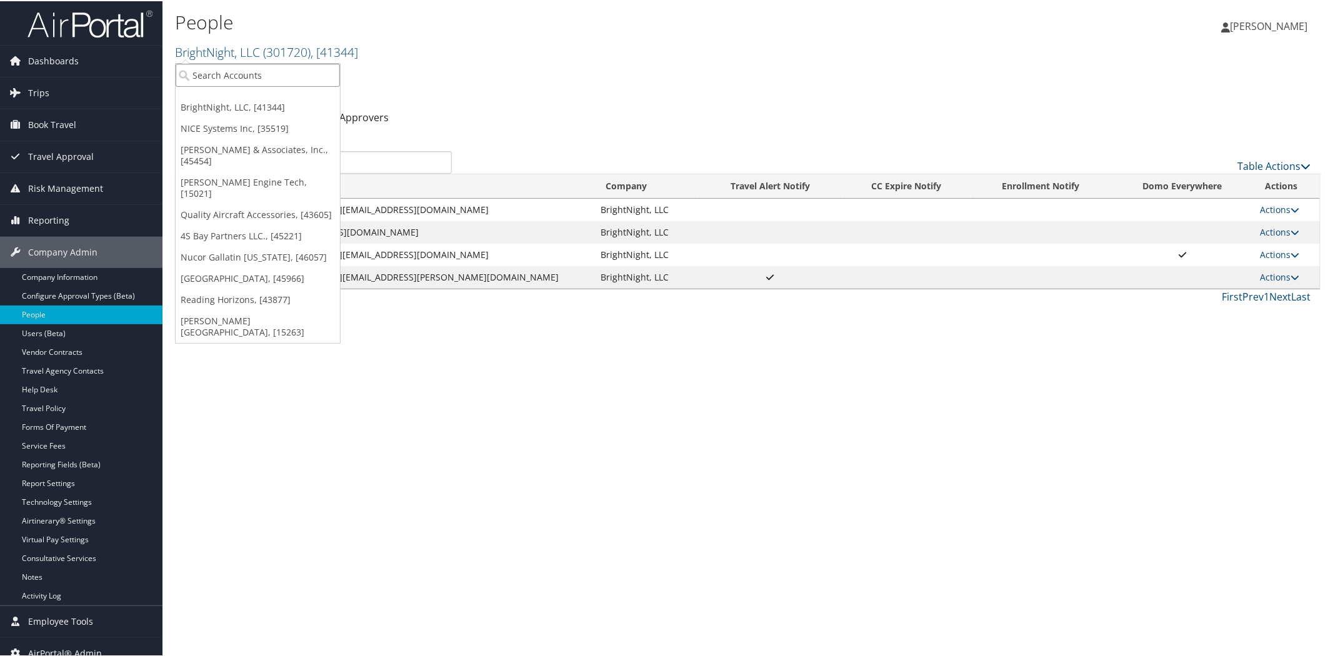
click at [254, 73] on input "search" at bounding box center [258, 73] width 164 height 23
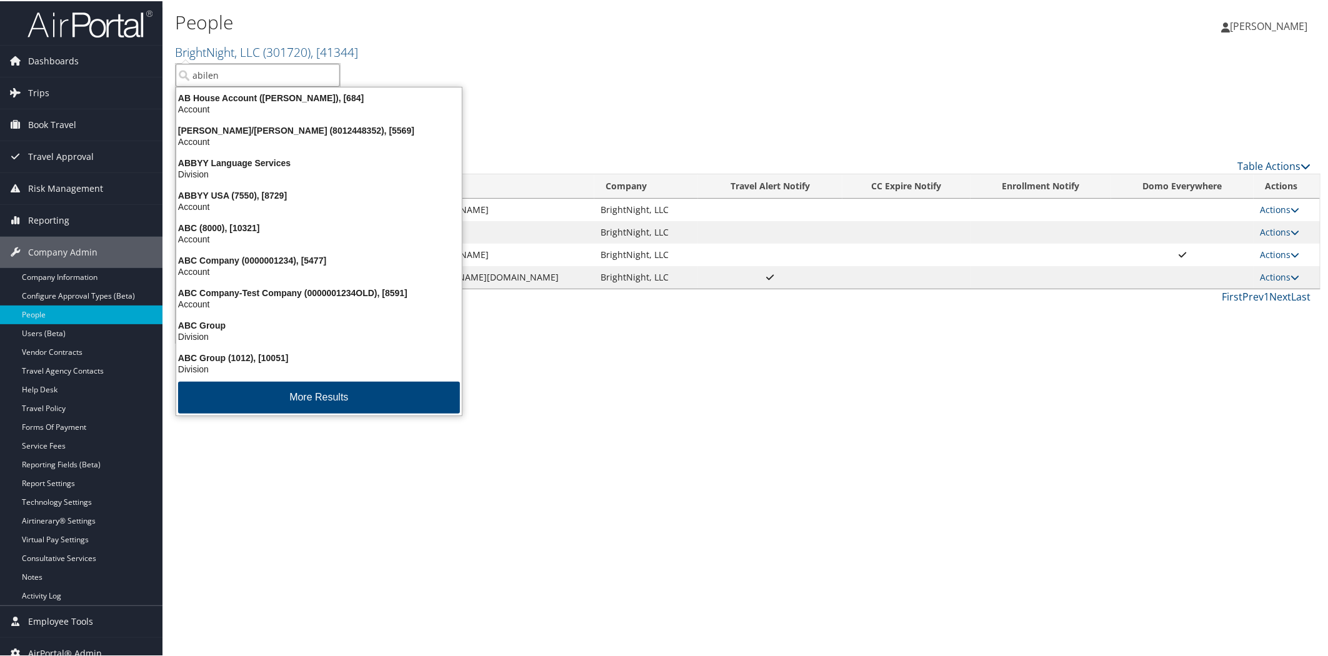
type input "abilene"
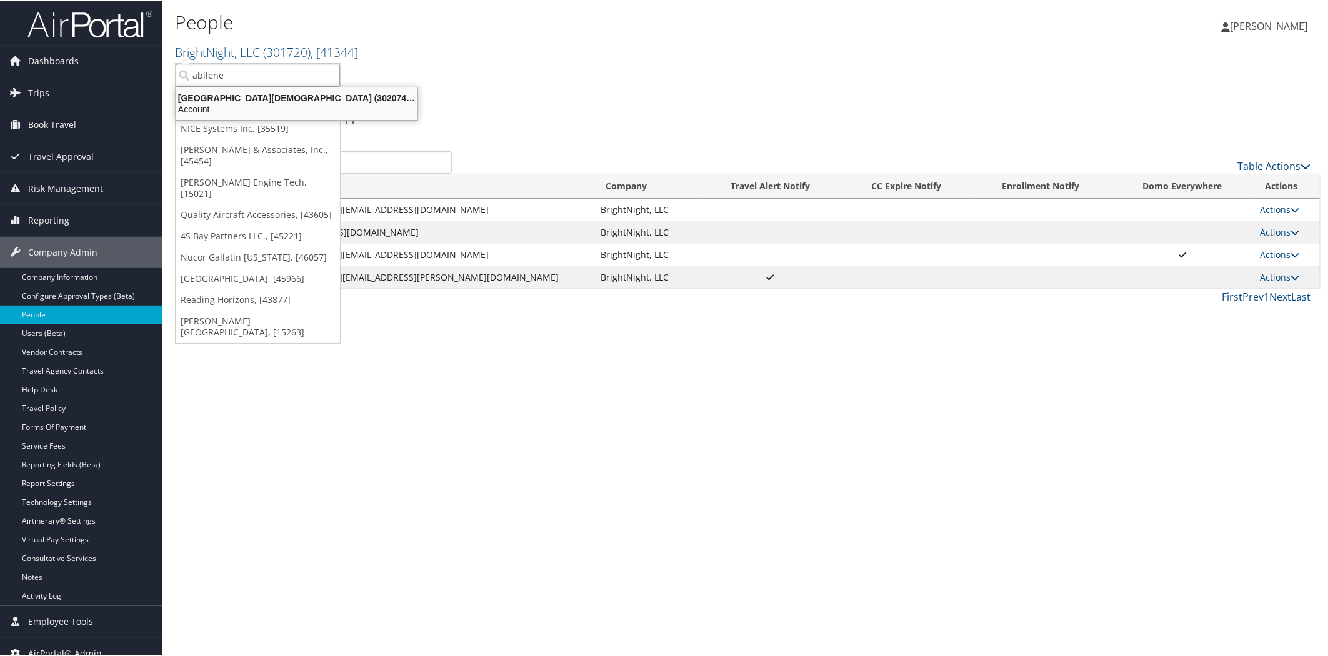
click at [267, 95] on div "Abilene Christian University (302074), [45966]" at bounding box center [297, 96] width 256 height 11
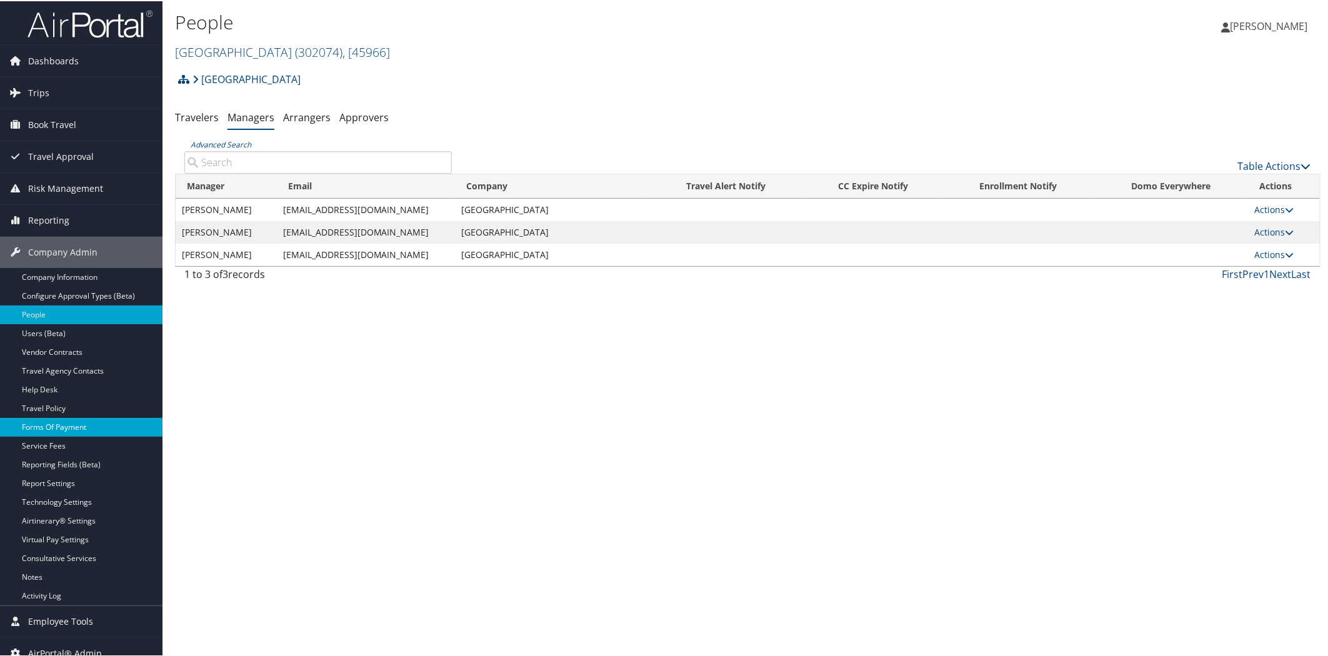
click at [76, 427] on link "Forms Of Payment" at bounding box center [81, 426] width 162 height 19
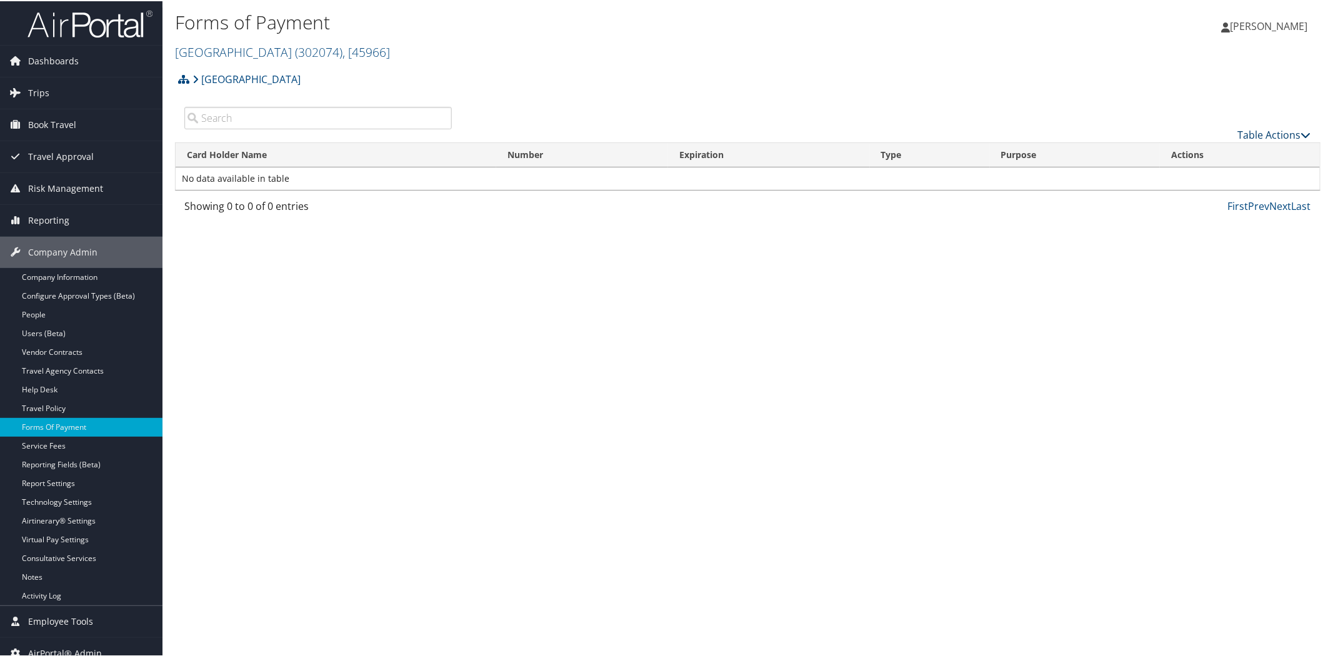
click at [1238, 134] on link "Table Actions" at bounding box center [1274, 134] width 73 height 14
click at [1191, 146] on link "New Record" at bounding box center [1233, 152] width 164 height 21
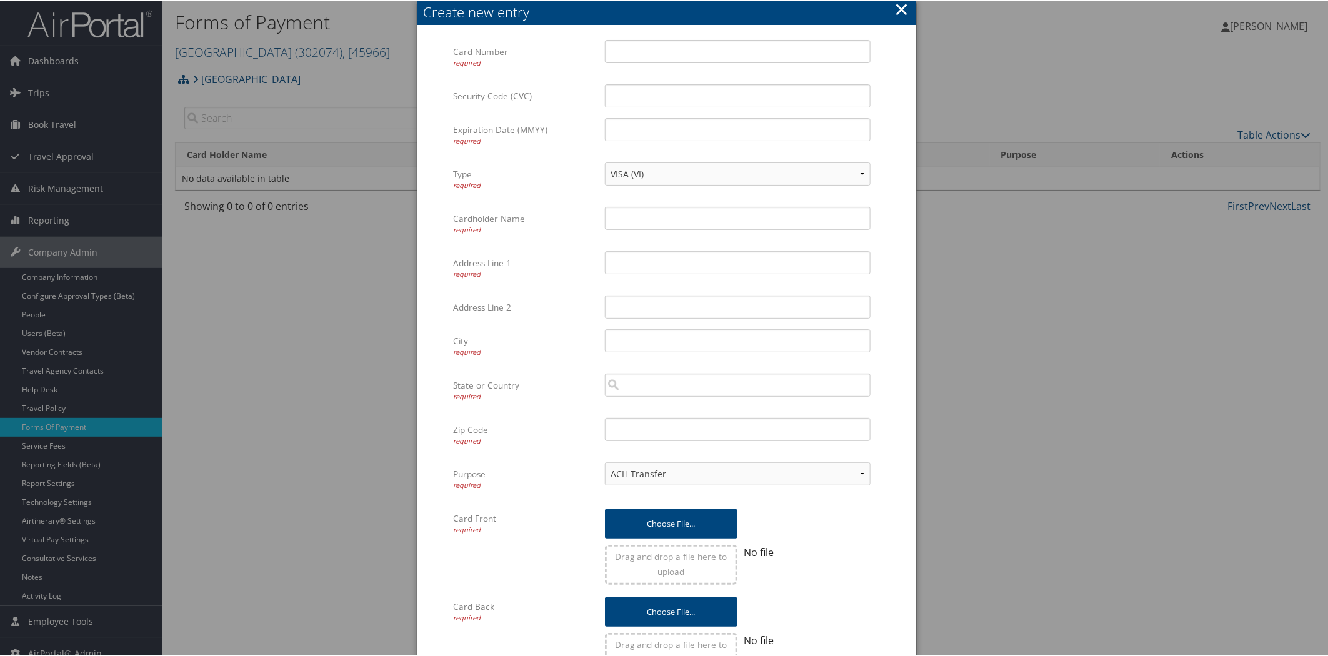
click at [639, 485] on div "ACH Transfer Cash / Check (AR) Corporate Credit Card Ghost Credit Card Hotel Gu…" at bounding box center [738, 477] width 266 height 33
click at [641, 476] on select "ACH Transfer Cash / Check (AR) Corporate Credit Card Ghost Credit Card Hotel Gu…" at bounding box center [738, 472] width 266 height 23
click at [1032, 561] on div at bounding box center [666, 328] width 1333 height 656
click at [897, 15] on button "×" at bounding box center [901, 8] width 14 height 25
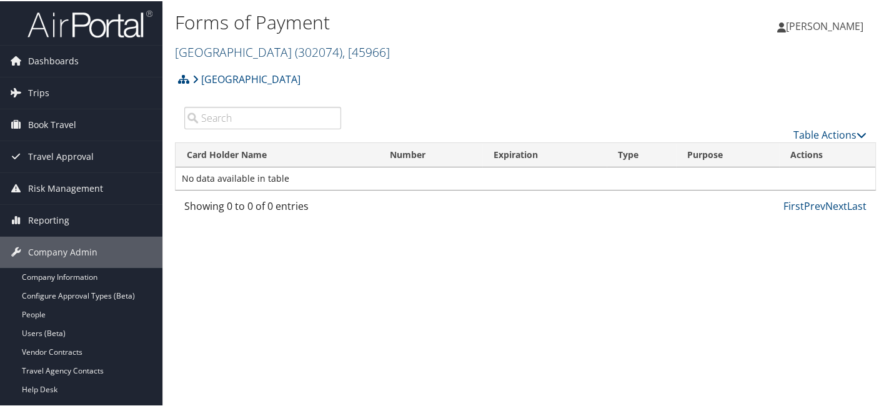
click at [310, 51] on link "Abilene Christian University ( 302074 ) , [ 45966 ]" at bounding box center [282, 50] width 215 height 17
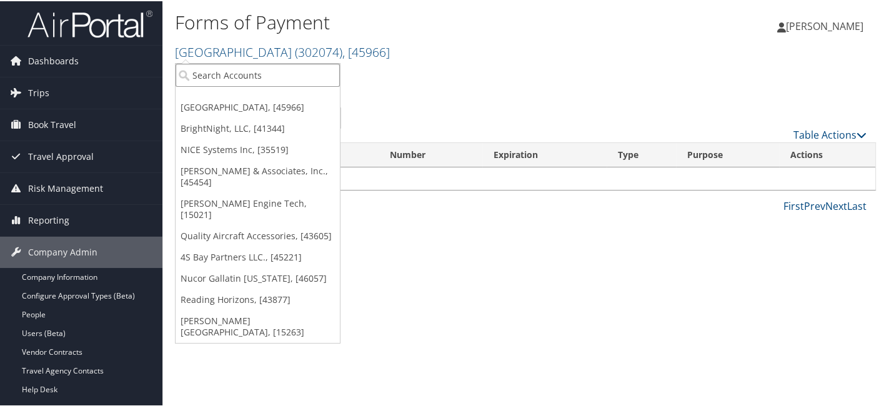
click at [278, 76] on input "search" at bounding box center [258, 73] width 164 height 23
click at [265, 111] on link "[GEOGRAPHIC_DATA], [45966]" at bounding box center [258, 106] width 164 height 21
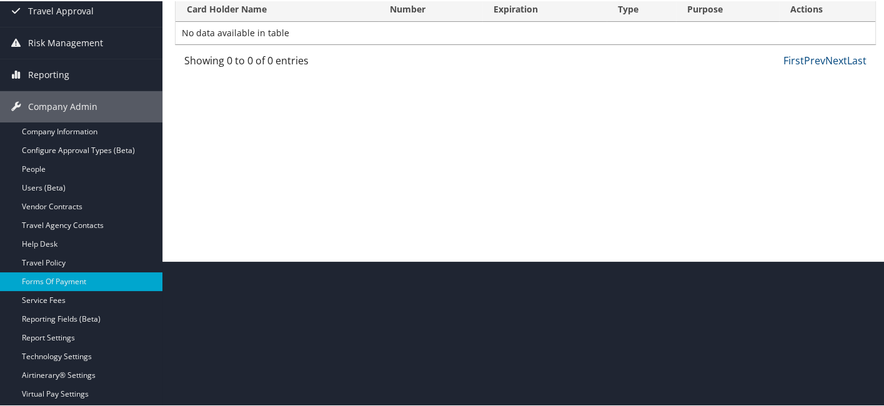
scroll to position [147, 0]
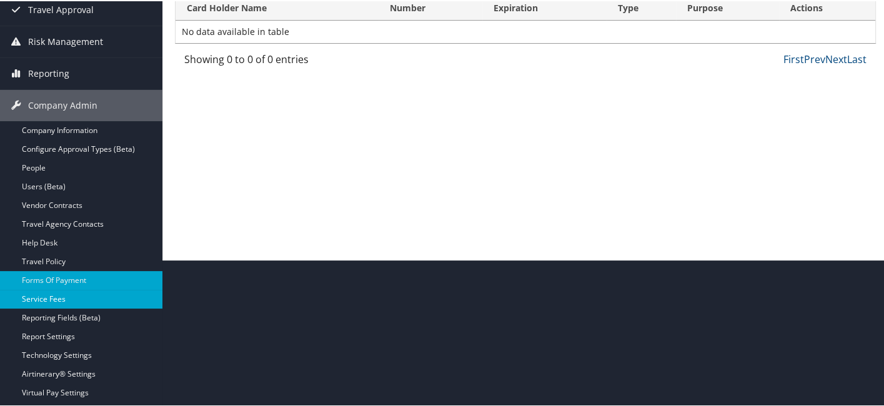
click at [73, 298] on link "Service Fees" at bounding box center [81, 298] width 162 height 19
